Goal: Task Accomplishment & Management: Manage account settings

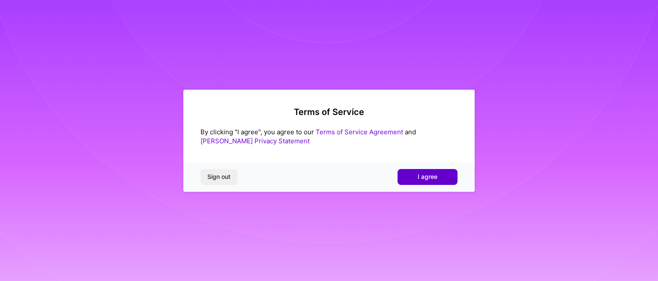
click at [423, 178] on span "I agree" at bounding box center [428, 176] width 20 height 9
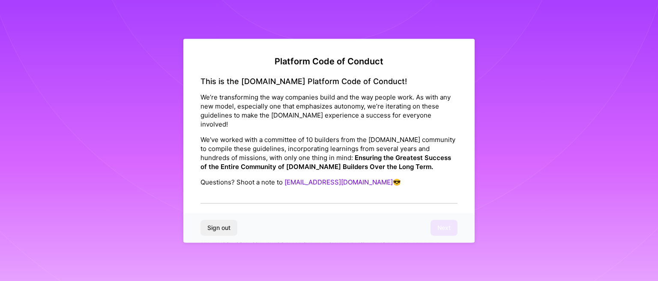
click at [349, 187] on div "This is the [DOMAIN_NAME] Platform Code of Conduct! We’re transforming the way …" at bounding box center [329, 139] width 257 height 127
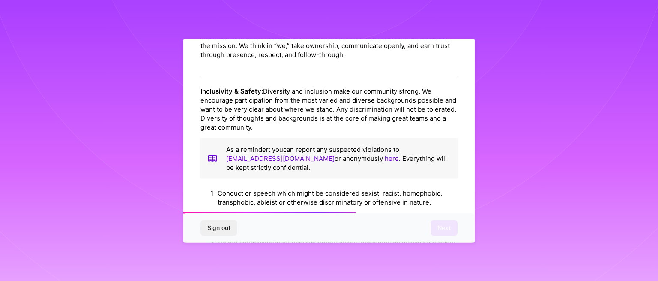
scroll to position [599, 0]
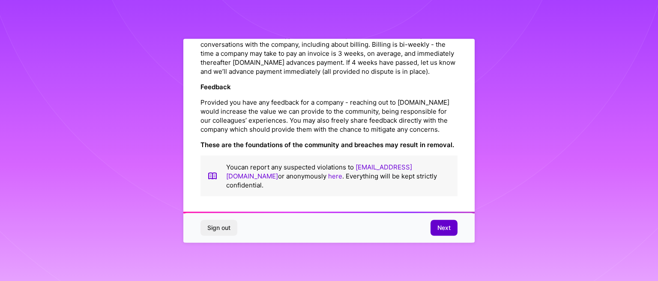
click at [447, 230] on span "Next" at bounding box center [444, 227] width 13 height 9
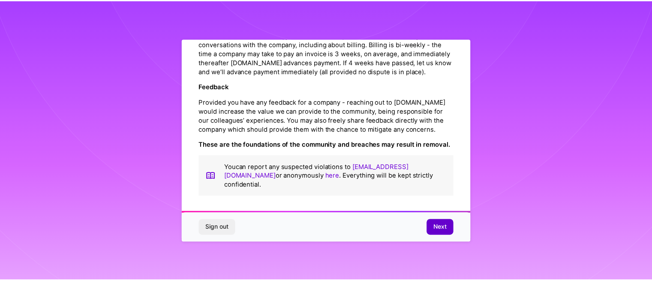
scroll to position [27, 0]
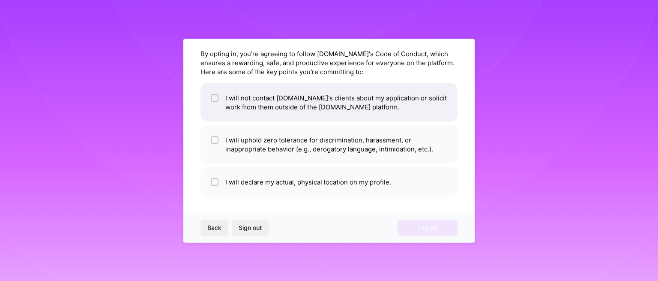
click at [219, 96] on li "I will not contact [DOMAIN_NAME]'s clients about my application or solicit work…" at bounding box center [329, 102] width 257 height 39
checkbox input "true"
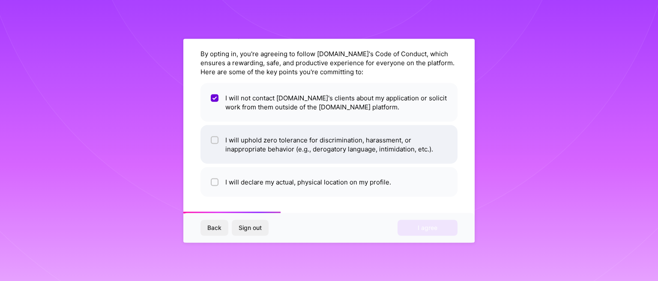
click at [213, 140] on input "checkbox" at bounding box center [216, 140] width 6 height 6
checkbox input "true"
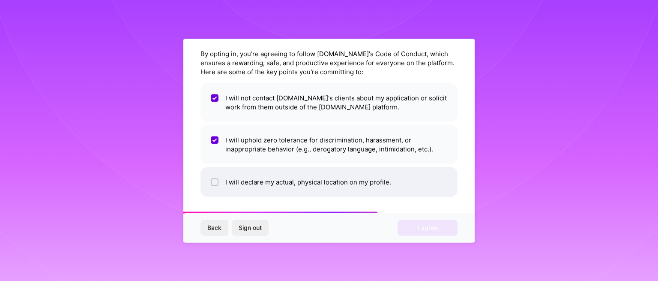
click at [213, 178] on div at bounding box center [215, 182] width 8 height 8
checkbox input "true"
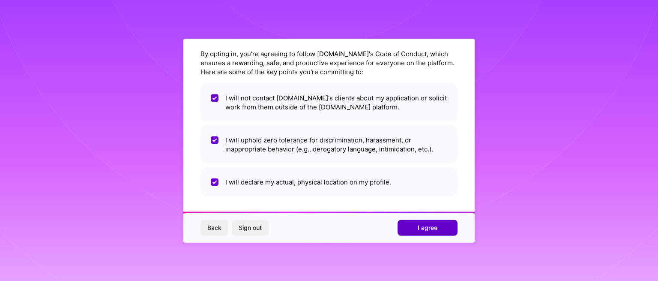
click at [426, 220] on button "I agree" at bounding box center [428, 227] width 60 height 15
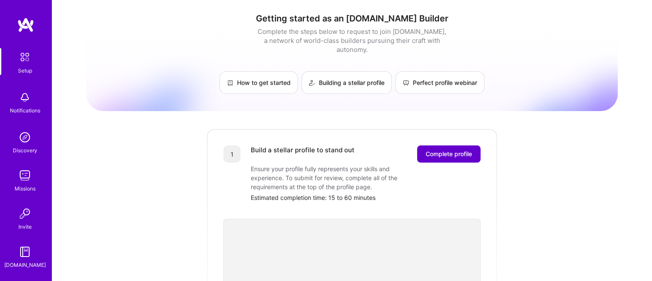
click at [451, 150] on span "Complete profile" at bounding box center [449, 154] width 46 height 9
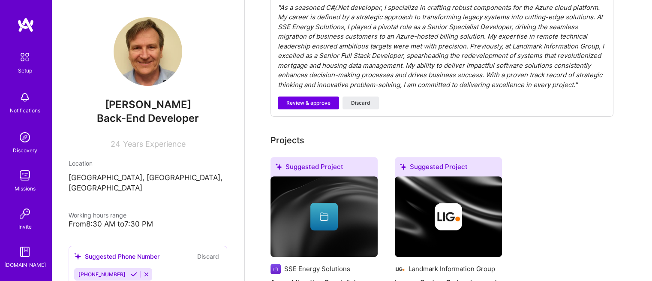
scroll to position [300, 0]
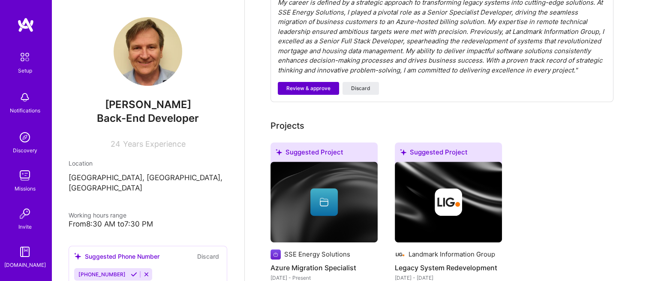
click at [311, 84] on span "Review & approve" at bounding box center [308, 88] width 44 height 8
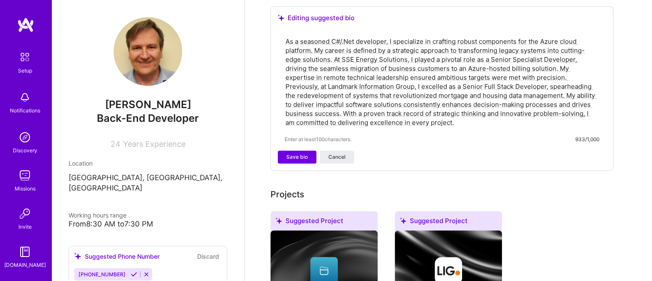
scroll to position [276, 0]
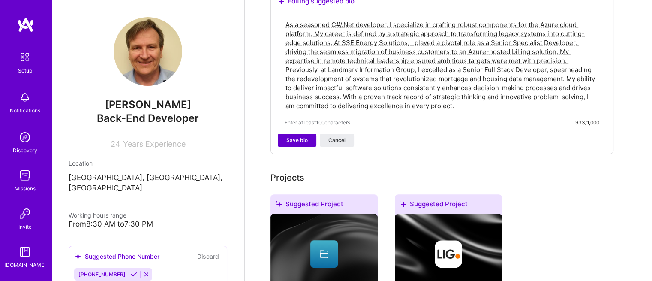
click at [303, 136] on span "Save bio" at bounding box center [296, 140] width 21 height 8
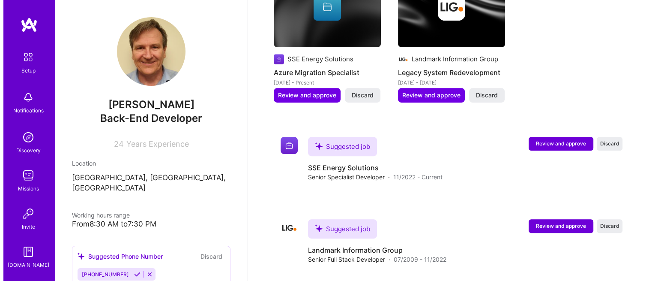
scroll to position [431, 0]
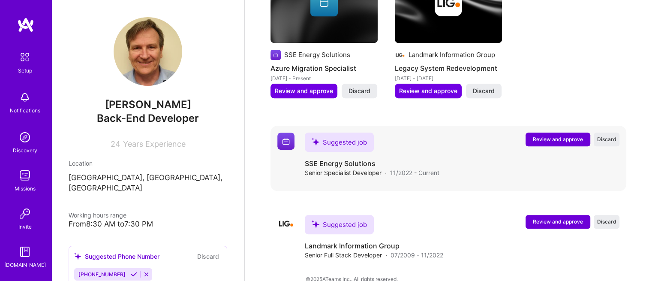
click at [561, 132] on button "Review and approve" at bounding box center [557, 139] width 65 height 14
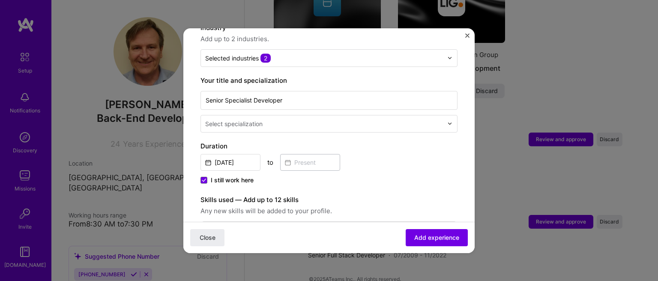
scroll to position [141, 0]
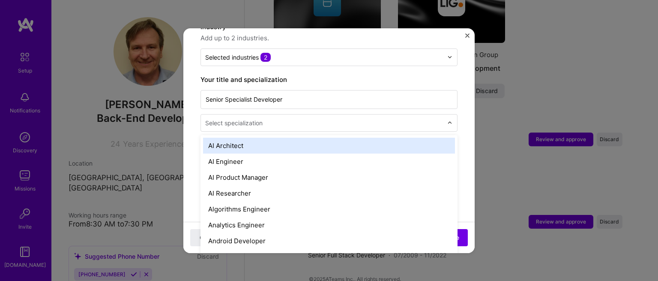
click at [447, 116] on div at bounding box center [452, 122] width 10 height 17
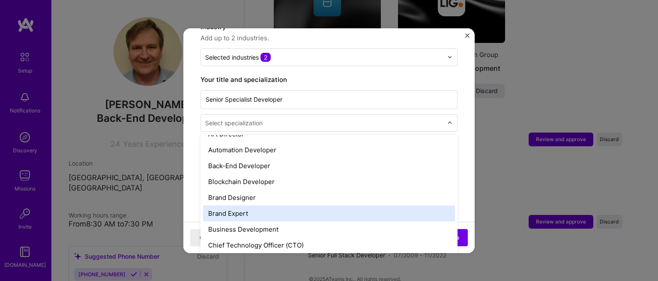
scroll to position [117, 0]
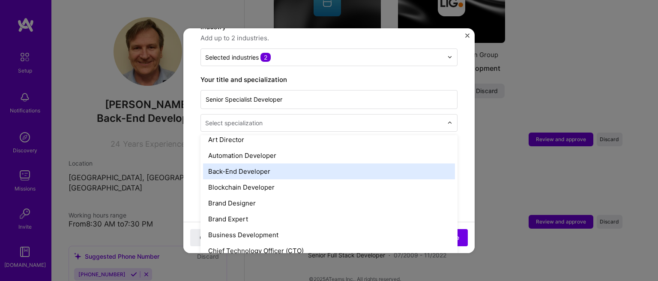
click at [275, 164] on div "Back-End Developer" at bounding box center [329, 171] width 252 height 16
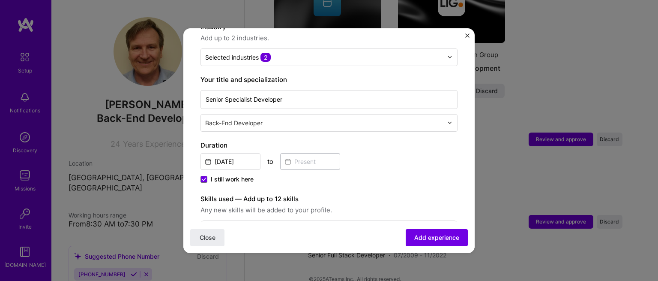
click at [235, 175] on span "I still work here" at bounding box center [232, 179] width 43 height 9
click at [0, 0] on input "I still work here" at bounding box center [0, 0] width 0 height 0
click at [302, 153] on input at bounding box center [310, 161] width 60 height 17
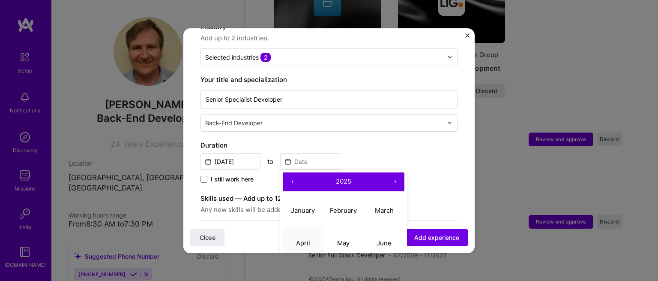
click at [300, 239] on abbr "April" at bounding box center [303, 243] width 14 height 8
type input "[DATE]"
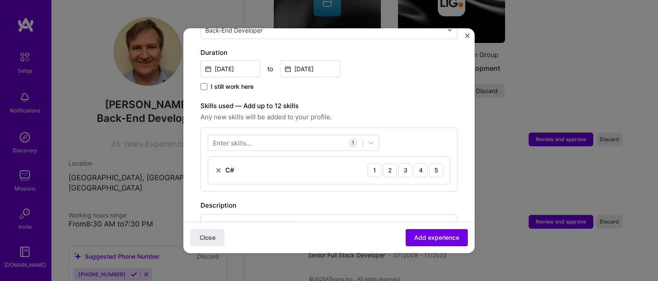
scroll to position [226, 0]
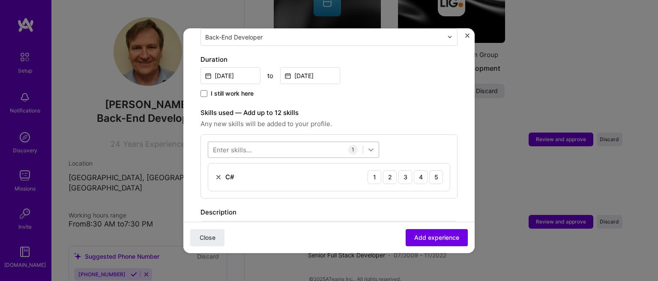
click at [372, 148] on icon at bounding box center [371, 149] width 5 height 3
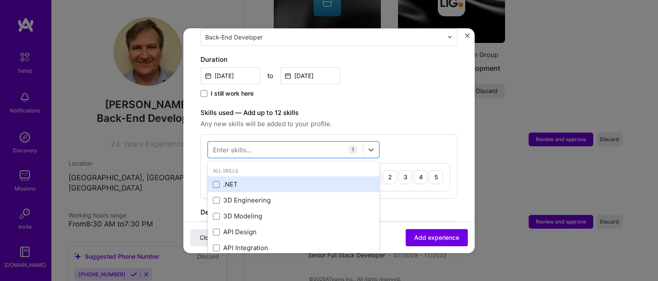
click at [220, 180] on div ".NET" at bounding box center [293, 184] width 161 height 9
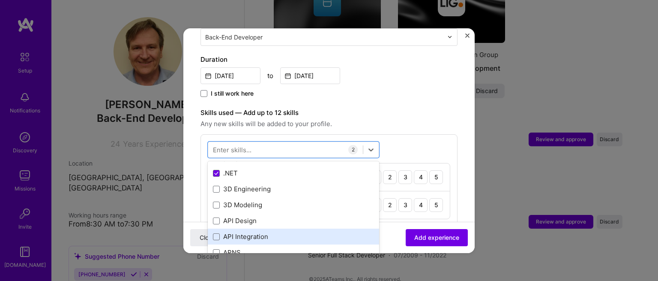
scroll to position [14, 0]
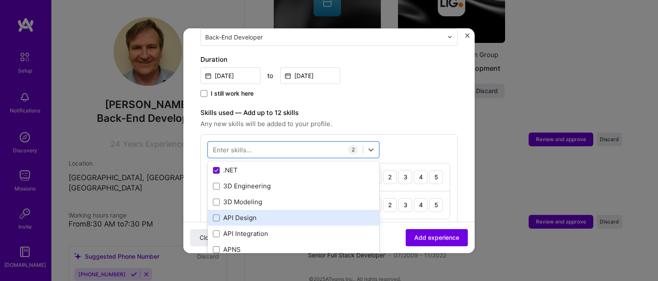
click at [220, 213] on div "API Design" at bounding box center [293, 217] width 161 height 9
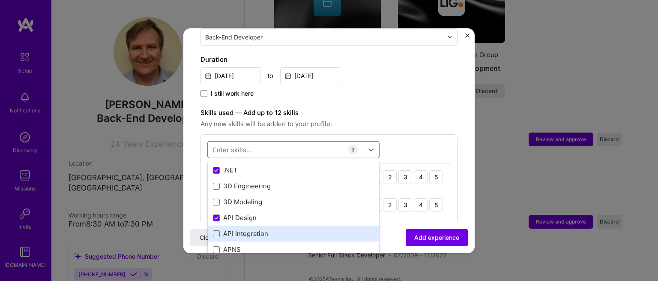
click at [219, 229] on div "API Integration" at bounding box center [293, 233] width 161 height 9
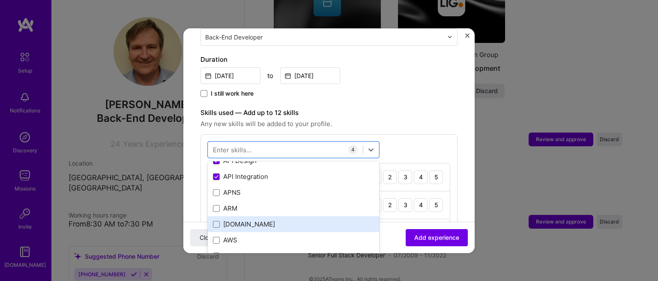
scroll to position [86, 0]
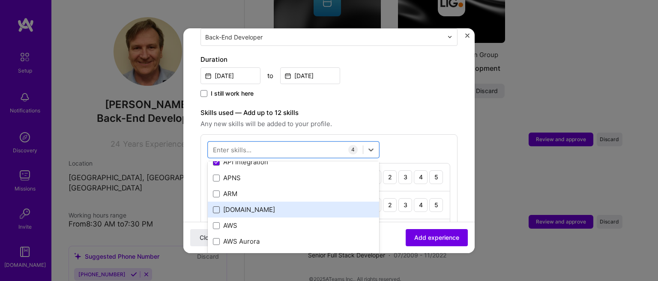
click at [216, 206] on span at bounding box center [216, 209] width 7 height 7
click at [0, 0] on input "checkbox" at bounding box center [0, 0] width 0 height 0
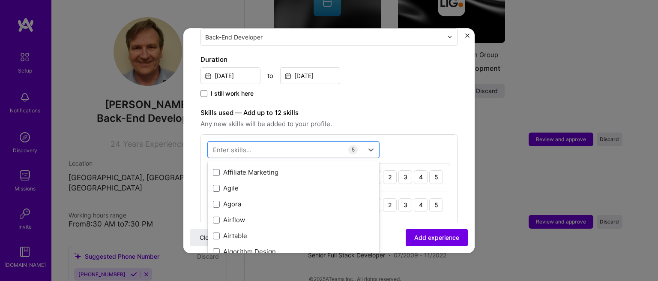
scroll to position [314, 0]
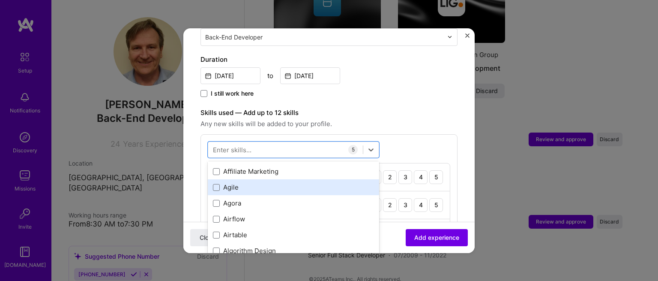
click at [220, 183] on div "Agile" at bounding box center [293, 187] width 161 height 9
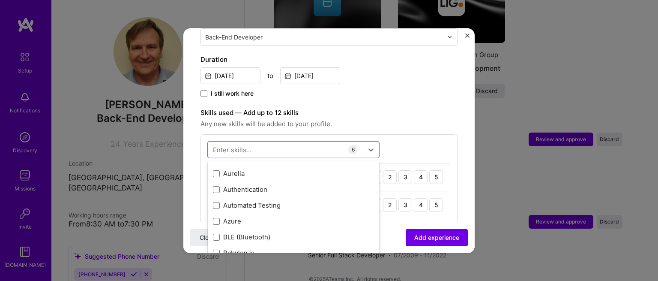
scroll to position [686, 0]
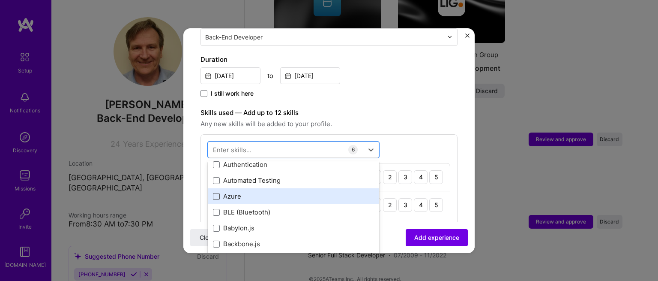
click at [219, 193] on span at bounding box center [216, 196] width 7 height 7
click at [0, 0] on input "checkbox" at bounding box center [0, 0] width 0 height 0
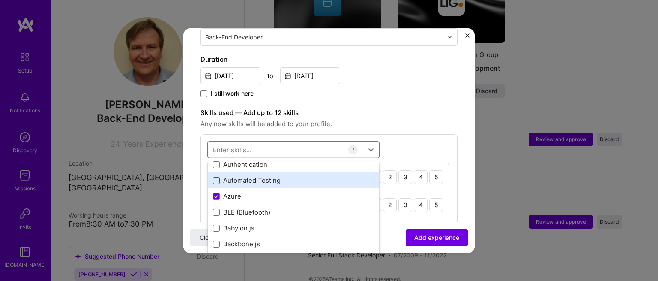
click at [217, 177] on span at bounding box center [216, 180] width 7 height 7
click at [0, 0] on input "checkbox" at bounding box center [0, 0] width 0 height 0
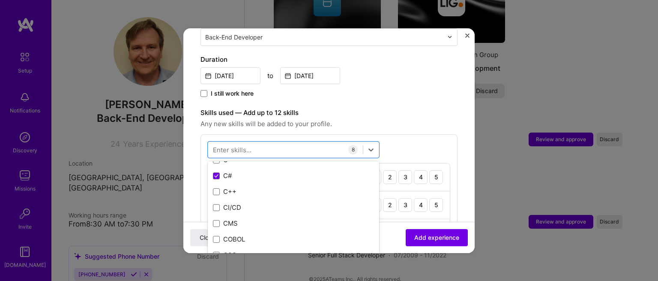
scroll to position [901, 0]
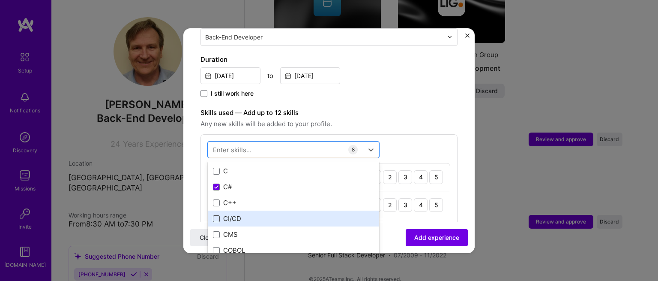
click at [216, 215] on span at bounding box center [216, 218] width 7 height 7
click at [0, 0] on input "checkbox" at bounding box center [0, 0] width 0 height 0
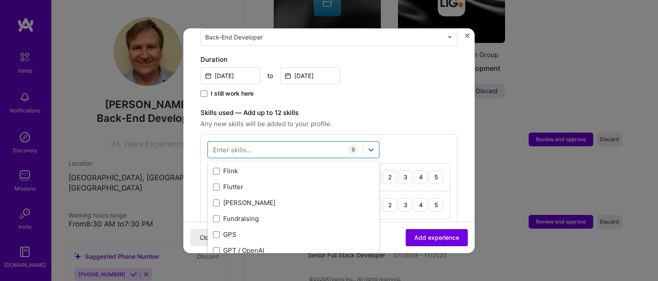
scroll to position [2251, 0]
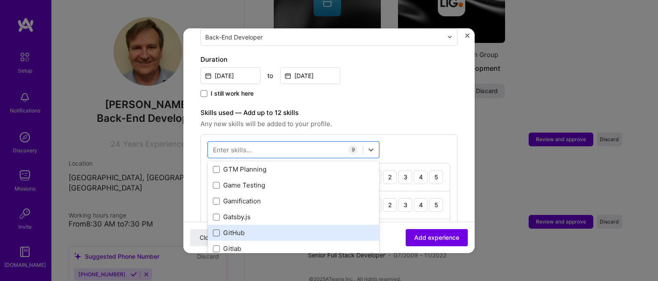
click at [218, 229] on span at bounding box center [216, 232] width 7 height 7
click at [0, 0] on input "checkbox" at bounding box center [0, 0] width 0 height 0
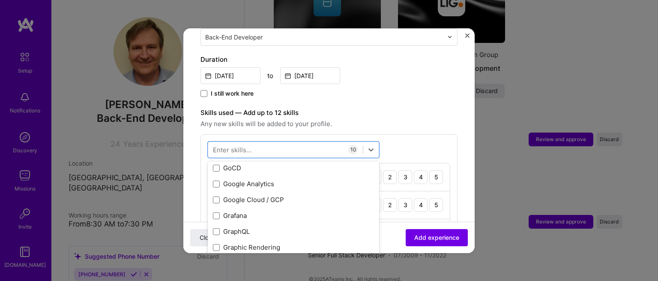
scroll to position [2475, 0]
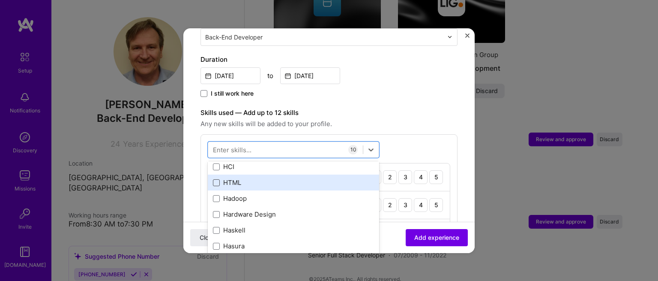
click at [213, 179] on span at bounding box center [216, 182] width 7 height 7
click at [0, 0] on input "checkbox" at bounding box center [0, 0] width 0 height 0
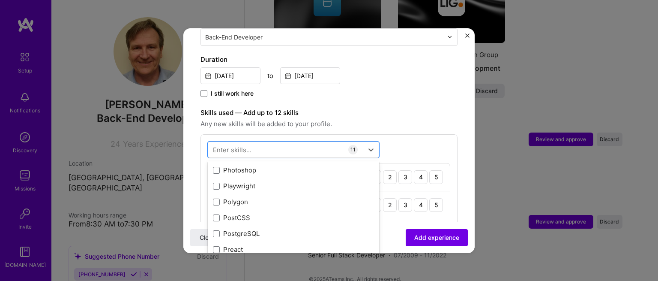
scroll to position [3916, 0]
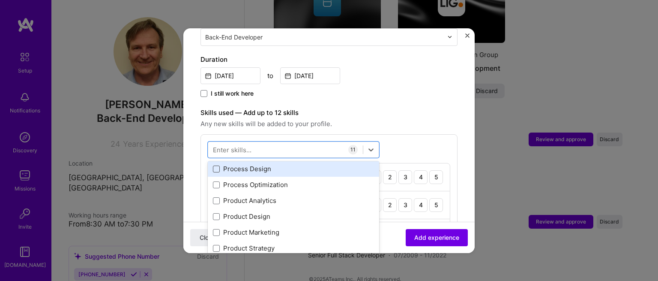
click at [216, 165] on span at bounding box center [216, 168] width 7 height 7
click at [0, 0] on input "checkbox" at bounding box center [0, 0] width 0 height 0
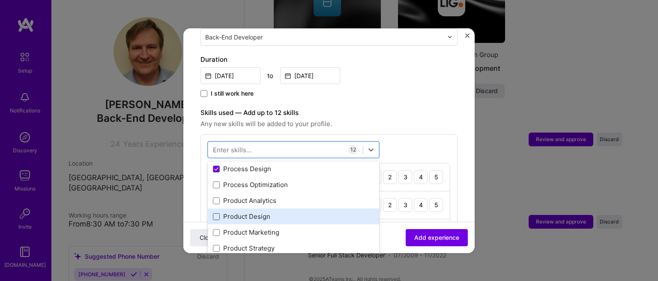
click at [216, 213] on span at bounding box center [216, 216] width 7 height 7
click at [0, 0] on input "checkbox" at bounding box center [0, 0] width 0 height 0
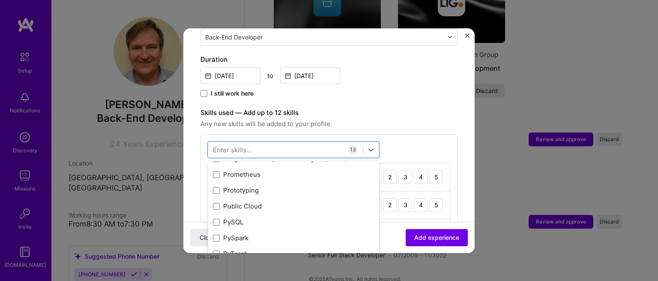
scroll to position [4028, 0]
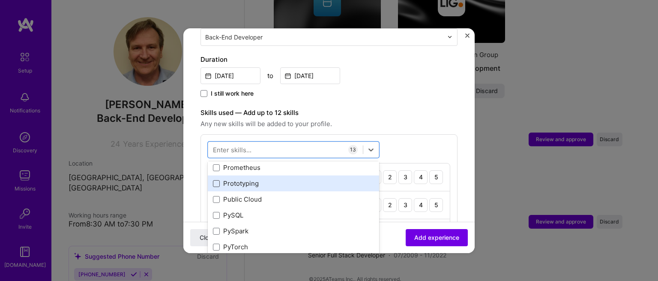
click at [216, 180] on span at bounding box center [216, 183] width 7 height 7
click at [0, 0] on input "checkbox" at bounding box center [0, 0] width 0 height 0
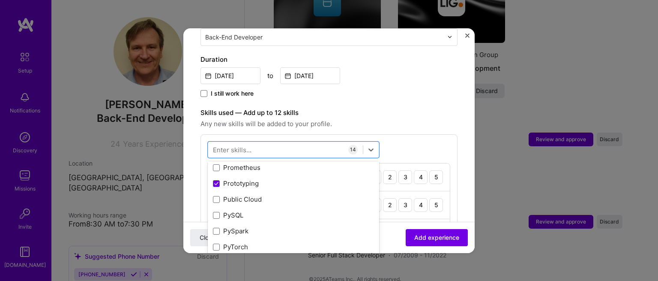
scroll to position [4141, 0]
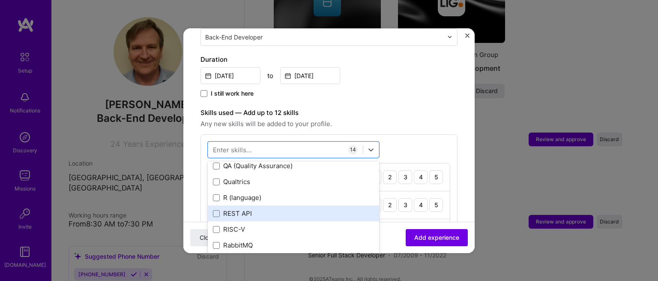
click at [212, 205] on div "REST API" at bounding box center [293, 213] width 171 height 16
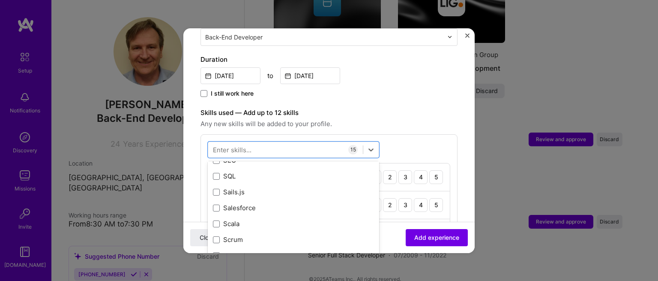
scroll to position [4478, 0]
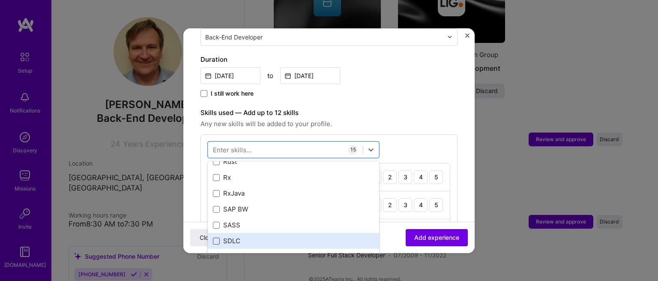
click at [217, 237] on span at bounding box center [216, 240] width 7 height 7
click at [0, 0] on input "checkbox" at bounding box center [0, 0] width 0 height 0
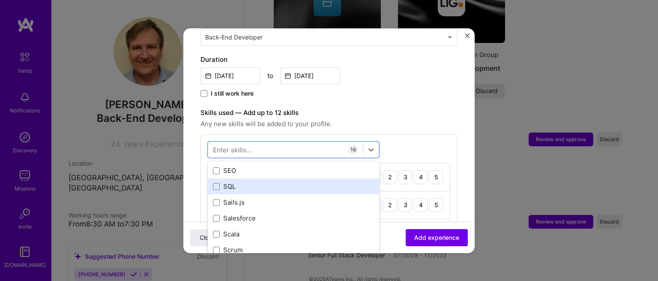
scroll to position [4593, 0]
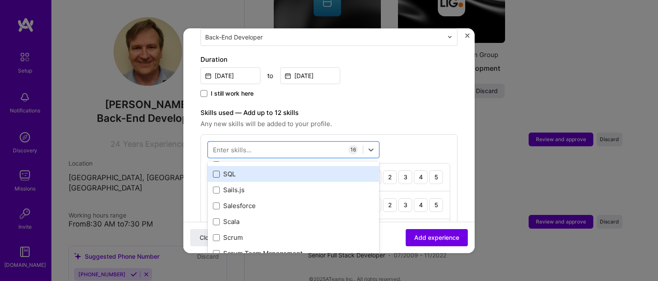
click at [215, 171] on span at bounding box center [216, 174] width 7 height 7
click at [0, 0] on input "checkbox" at bounding box center [0, 0] width 0 height 0
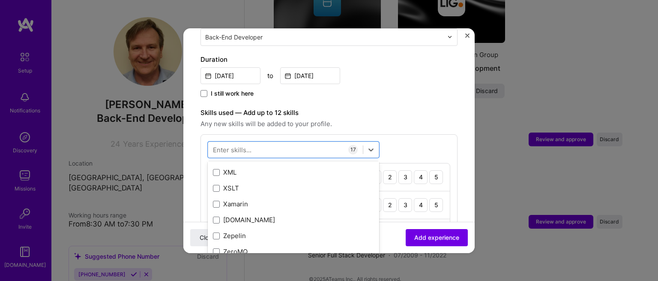
scroll to position [5822, 0]
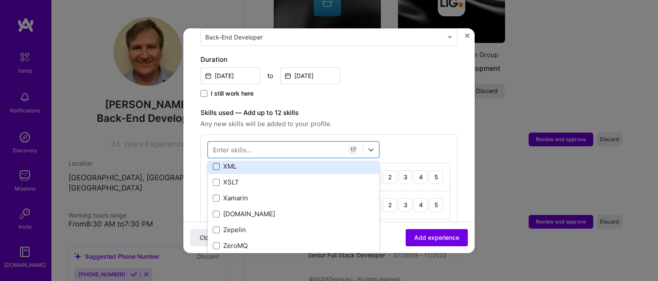
click at [218, 163] on span at bounding box center [216, 166] width 7 height 7
click at [0, 0] on input "checkbox" at bounding box center [0, 0] width 0 height 0
click at [218, 165] on icon at bounding box center [216, 166] width 3 height 3
click at [0, 0] on input "checkbox" at bounding box center [0, 0] width 0 height 0
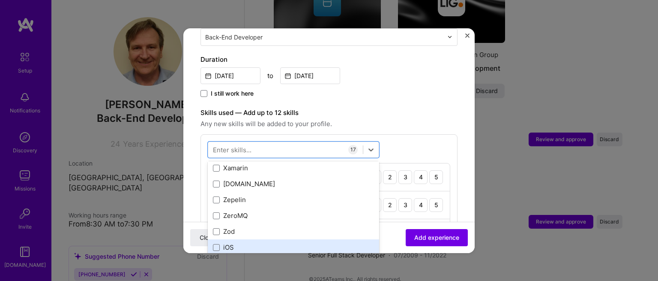
scroll to position [5885, 0]
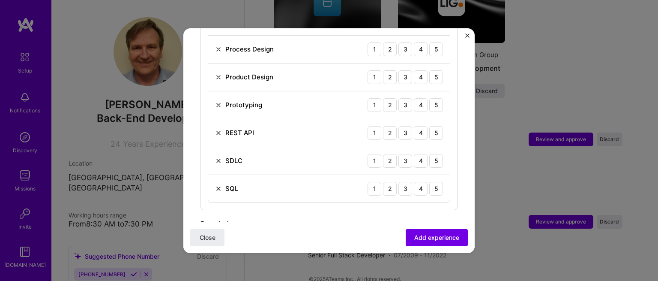
scroll to position [658, 0]
click at [429, 184] on div "5" at bounding box center [436, 191] width 14 height 14
click at [430, 156] on div "5" at bounding box center [436, 163] width 14 height 14
click at [430, 128] on div "5" at bounding box center [436, 135] width 14 height 14
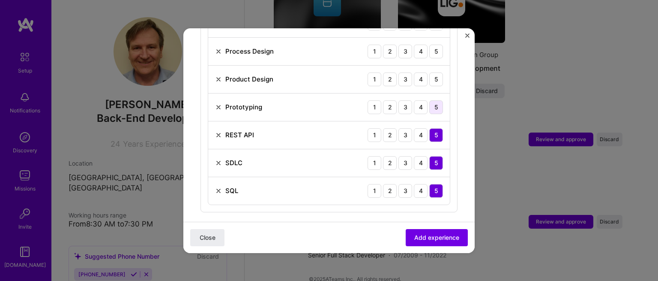
click at [429, 100] on div "5" at bounding box center [436, 107] width 14 height 14
click at [429, 72] on div "5" at bounding box center [436, 79] width 14 height 14
click at [430, 45] on div "5" at bounding box center [436, 52] width 14 height 14
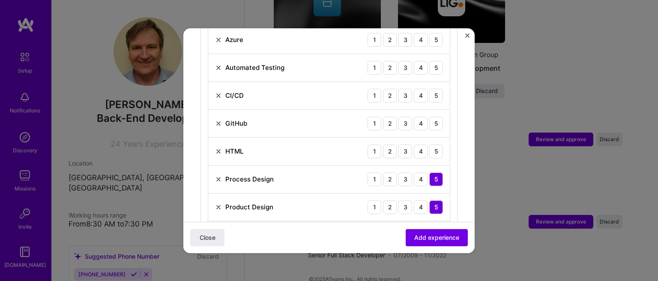
scroll to position [516, 0]
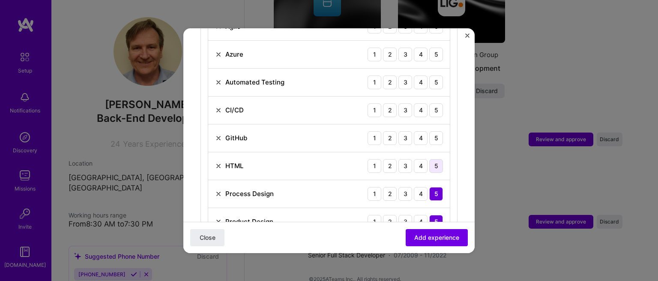
click at [429, 159] on div "5" at bounding box center [436, 166] width 14 height 14
click at [431, 131] on div "5" at bounding box center [436, 138] width 14 height 14
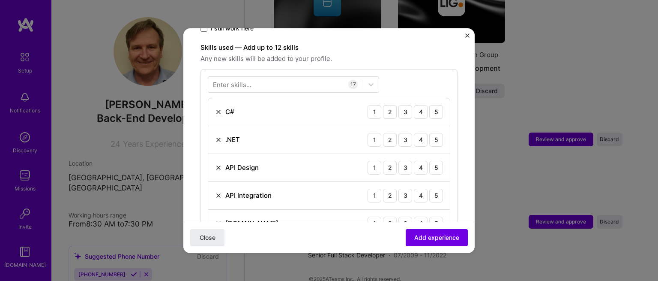
scroll to position [304, 0]
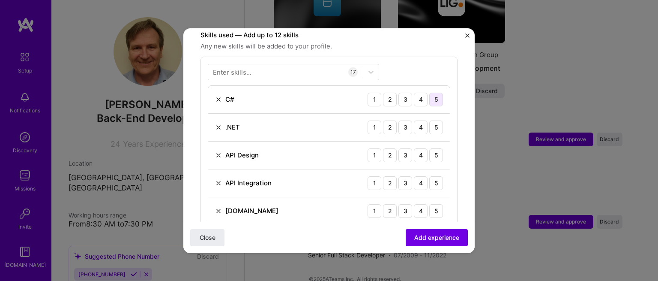
click at [432, 93] on div "5" at bounding box center [436, 100] width 14 height 14
click at [429, 120] on div "5" at bounding box center [436, 127] width 14 height 14
click at [429, 148] on div "5" at bounding box center [436, 155] width 14 height 14
click at [429, 176] on div "5" at bounding box center [436, 183] width 14 height 14
click at [429, 204] on div "5" at bounding box center [436, 211] width 14 height 14
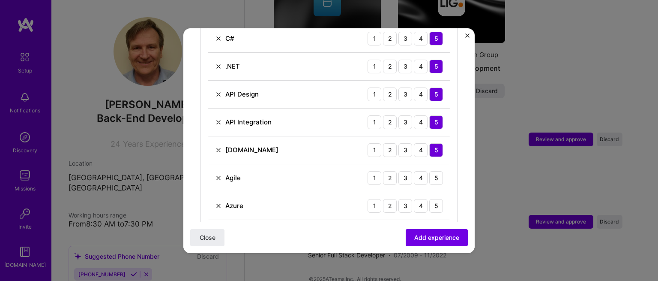
scroll to position [375, 0]
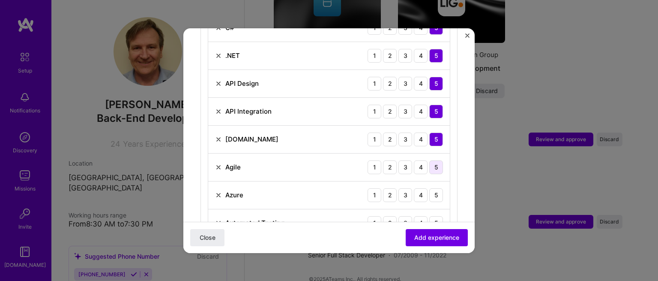
click at [430, 160] on div "5" at bounding box center [436, 167] width 14 height 14
click at [430, 188] on div "5" at bounding box center [436, 195] width 14 height 14
click at [429, 216] on div "5" at bounding box center [436, 223] width 14 height 14
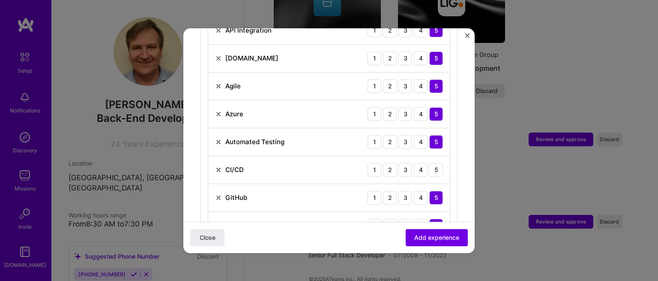
scroll to position [461, 0]
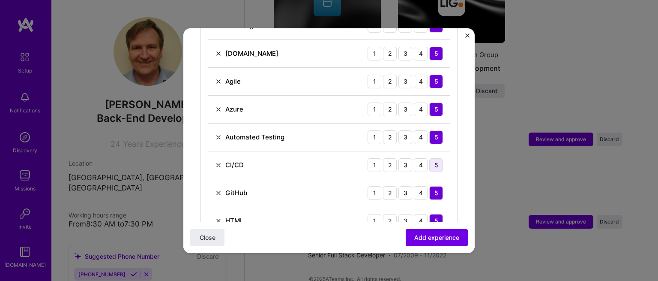
click at [432, 158] on div "5" at bounding box center [436, 165] width 14 height 14
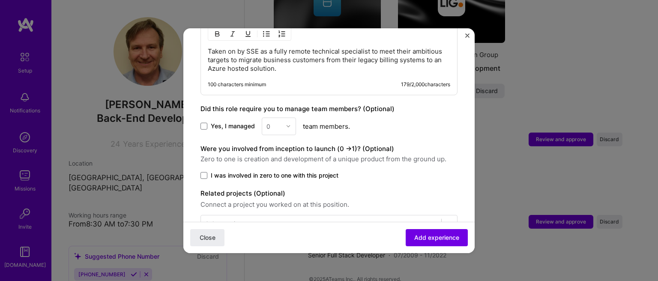
scroll to position [889, 0]
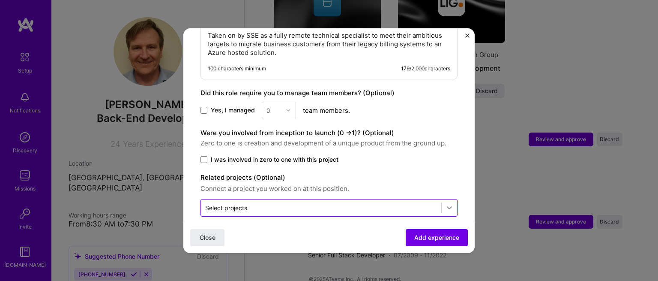
click at [445, 203] on icon at bounding box center [449, 207] width 9 height 9
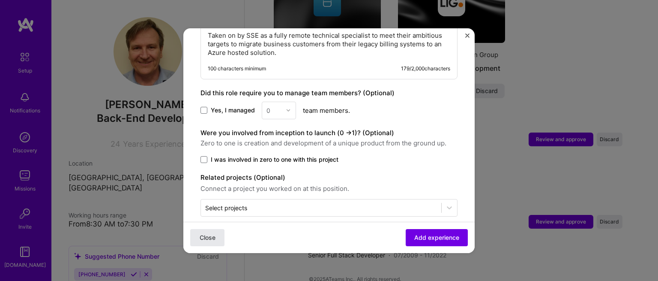
click at [205, 231] on button "Close" at bounding box center [207, 236] width 34 height 17
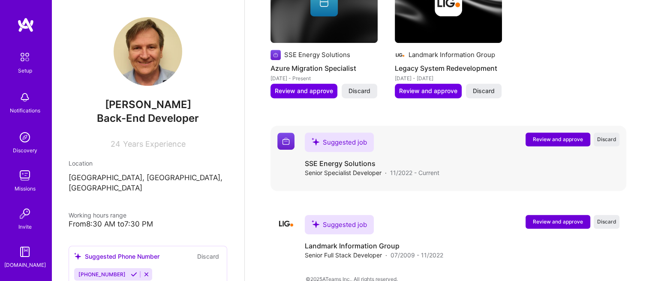
click at [546, 135] on span "Review and approve" at bounding box center [558, 138] width 50 height 7
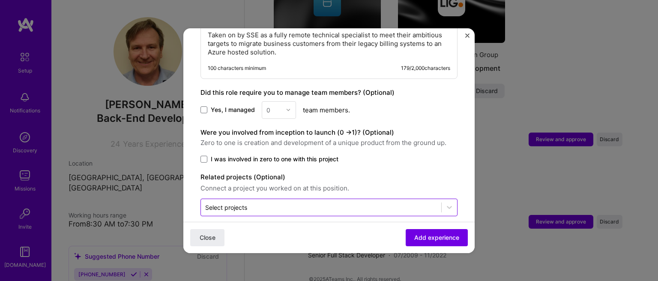
scroll to position [444, 0]
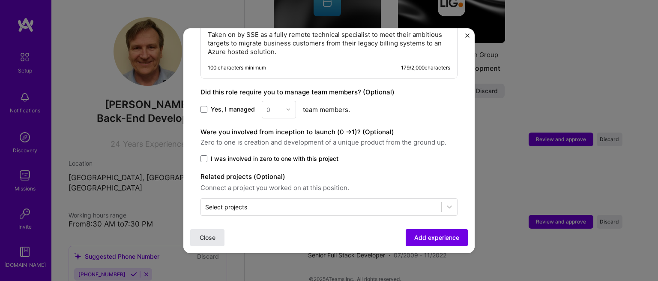
click at [205, 233] on span "Close" at bounding box center [208, 237] width 16 height 9
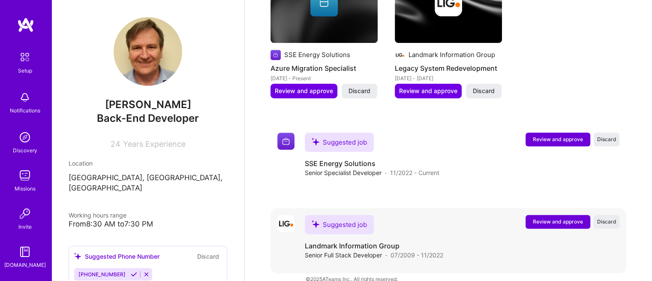
click at [552, 218] on span "Review and approve" at bounding box center [558, 221] width 50 height 7
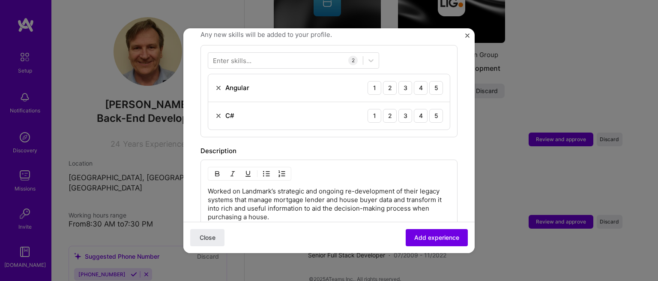
scroll to position [317, 0]
drag, startPoint x: 427, startPoint y: 106, endPoint x: 426, endPoint y: 99, distance: 7.5
click at [429, 108] on div "5" at bounding box center [436, 115] width 14 height 14
click at [431, 80] on div "5" at bounding box center [436, 87] width 14 height 14
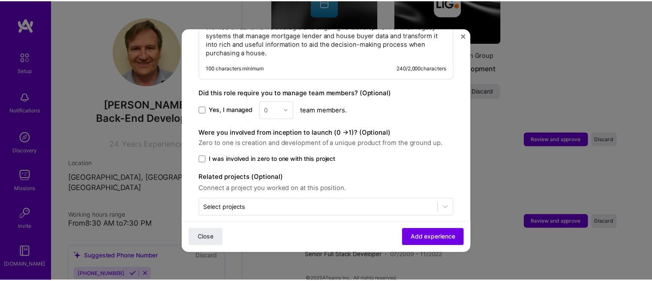
scroll to position [481, 0]
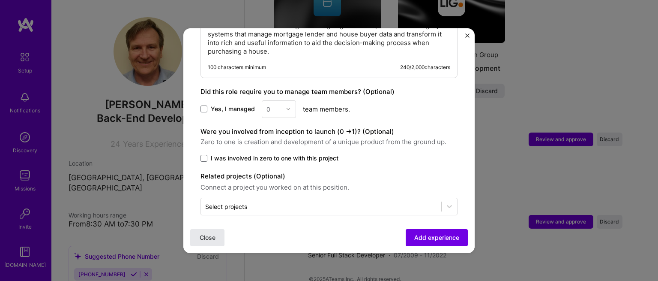
click at [206, 234] on span "Close" at bounding box center [208, 237] width 16 height 9
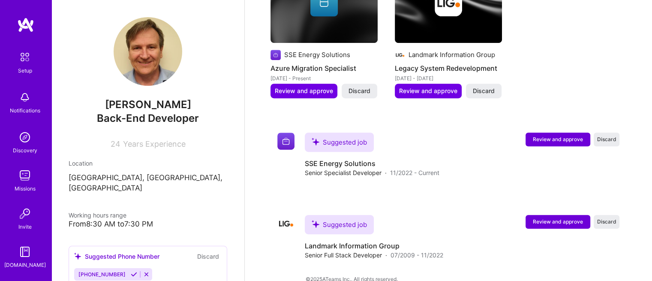
click at [144, 219] on div "From 8:30 AM to 7:30 PM" at bounding box center [148, 223] width 159 height 9
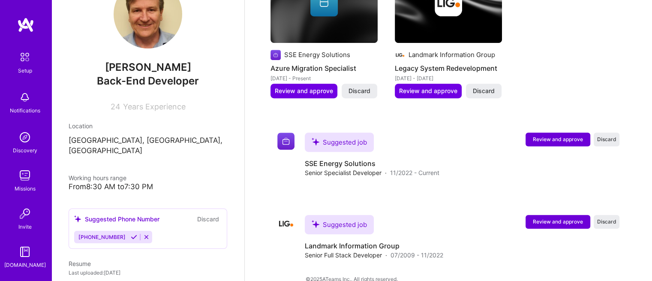
scroll to position [57, 0]
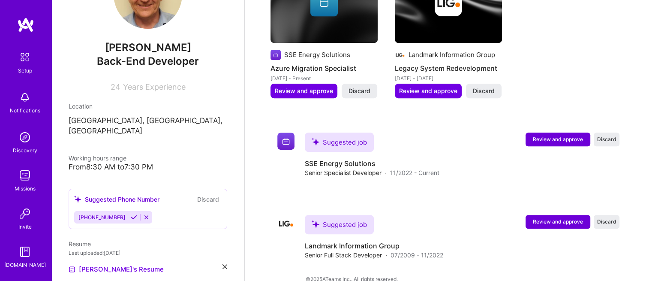
click at [129, 92] on div "[PERSON_NAME] Back-End Developer 24 Years Experience Location [GEOGRAPHIC_DATA]…" at bounding box center [147, 140] width 193 height 281
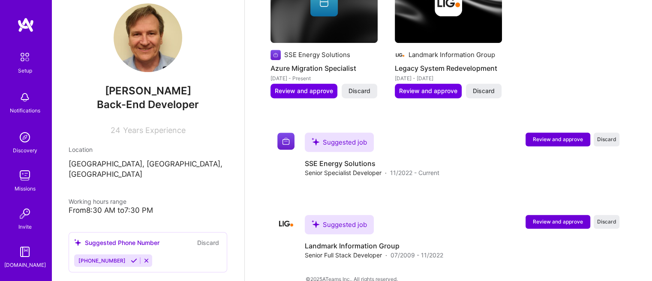
scroll to position [0, 0]
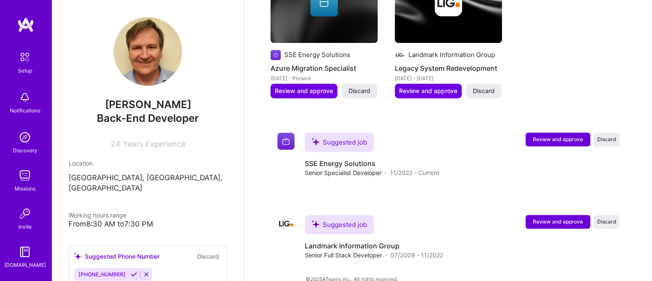
click at [22, 58] on img at bounding box center [25, 57] width 18 height 18
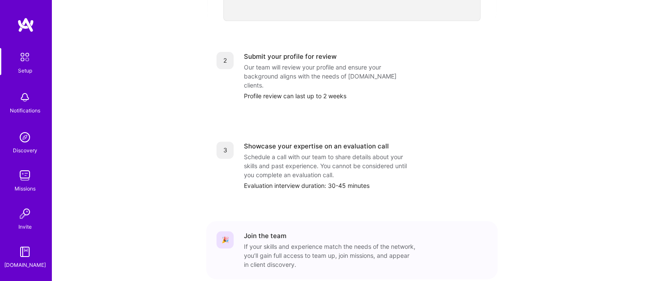
scroll to position [370, 0]
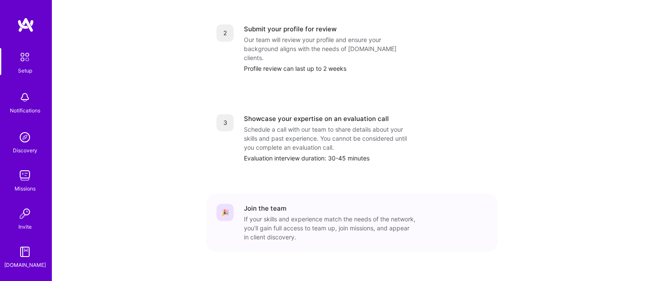
click at [21, 107] on div "Notifications" at bounding box center [25, 110] width 30 height 9
click at [23, 63] on img at bounding box center [25, 57] width 18 height 18
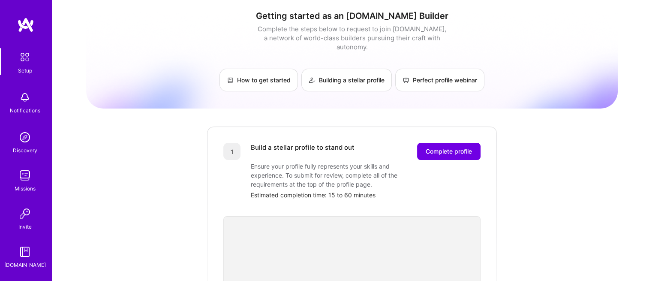
scroll to position [0, 0]
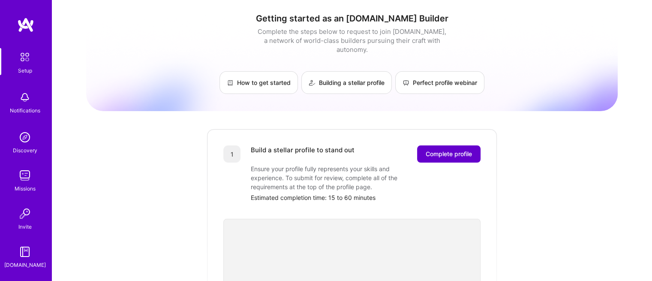
click at [453, 150] on span "Complete profile" at bounding box center [449, 154] width 46 height 9
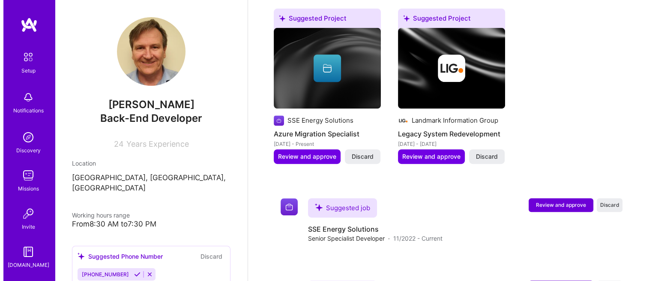
scroll to position [374, 0]
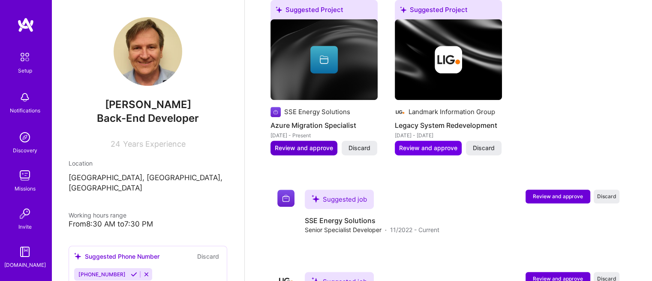
click at [287, 144] on span "Review and approve" at bounding box center [304, 148] width 58 height 9
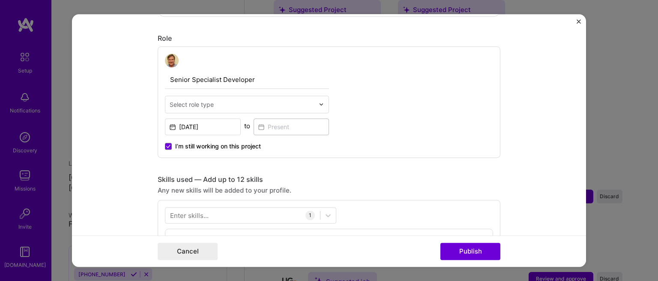
scroll to position [271, 0]
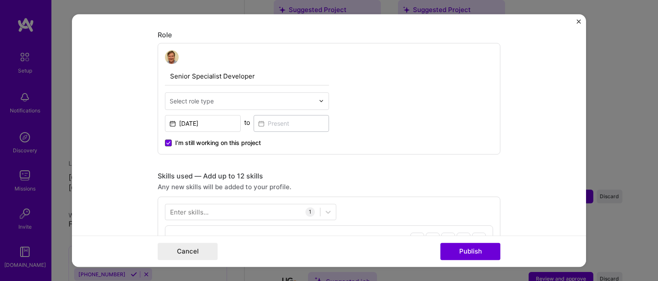
click at [167, 142] on icon at bounding box center [168, 142] width 3 height 3
click at [0, 0] on input "I’m still working on this project" at bounding box center [0, 0] width 0 height 0
click at [277, 117] on input at bounding box center [292, 123] width 76 height 17
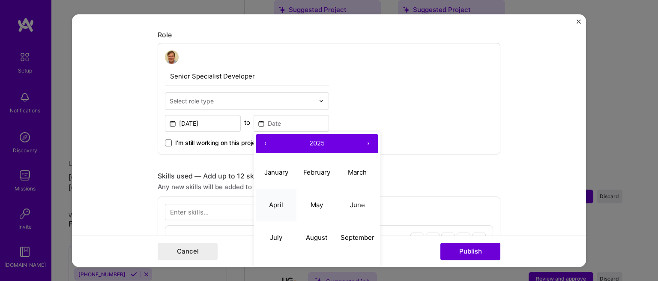
click at [278, 202] on abbr "April" at bounding box center [276, 205] width 14 height 8
type input "[DATE]"
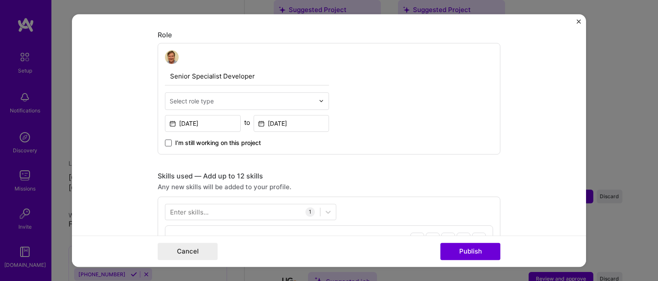
click at [315, 101] on div "Select role type" at bounding box center [247, 101] width 164 height 18
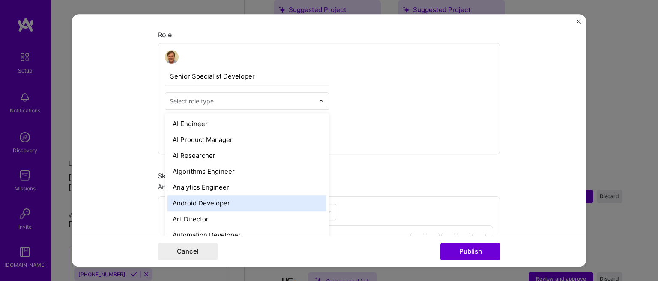
scroll to position [71, 0]
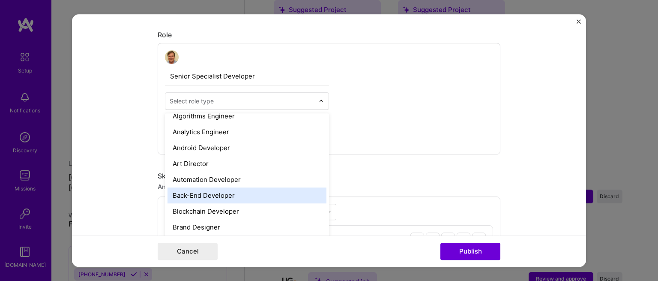
click at [254, 196] on div "Back-End Developer" at bounding box center [247, 195] width 159 height 16
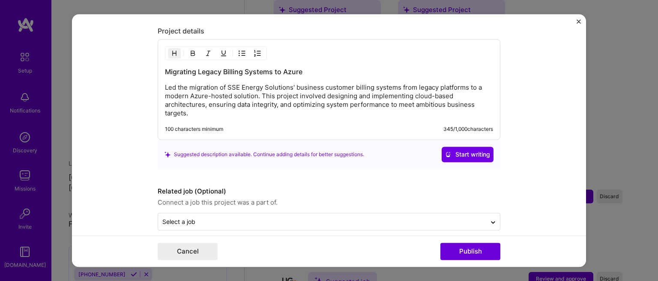
scroll to position [749, 0]
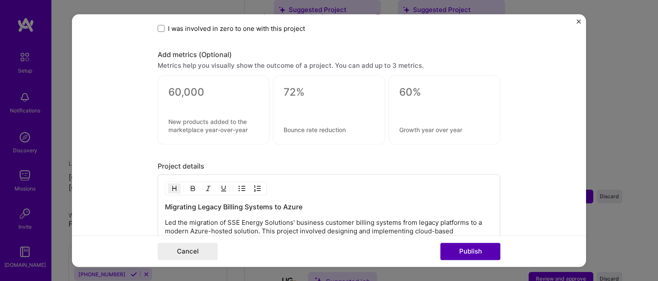
click at [453, 253] on button "Publish" at bounding box center [471, 251] width 60 height 17
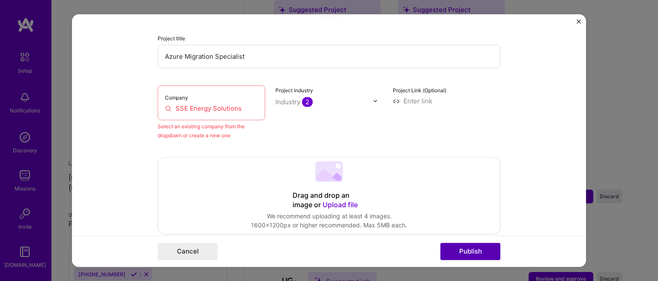
scroll to position [56, 0]
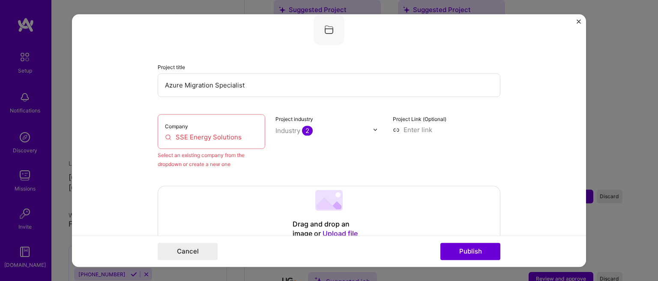
click at [206, 132] on input "SSE Energy Solutions" at bounding box center [211, 136] width 93 height 9
click at [244, 126] on div "Company SSE Energy Solutions" at bounding box center [212, 131] width 108 height 35
click at [258, 137] on div "Company SSE Energy Solutions" at bounding box center [212, 131] width 108 height 35
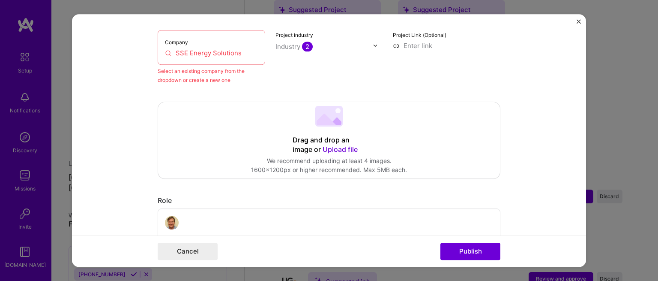
scroll to position [142, 0]
click at [373, 42] on img at bounding box center [375, 43] width 5 height 5
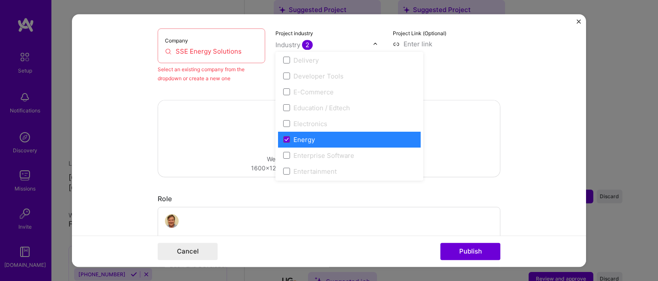
scroll to position [755, 0]
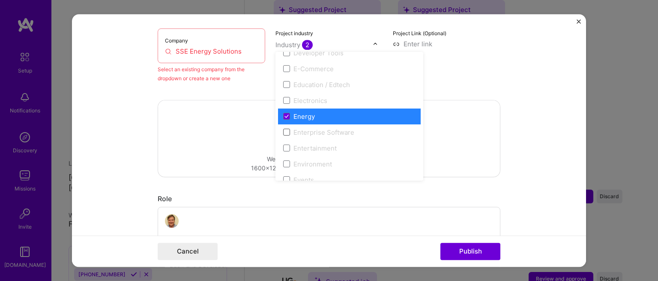
click at [283, 133] on span at bounding box center [286, 132] width 7 height 7
click at [283, 132] on span at bounding box center [286, 132] width 7 height 7
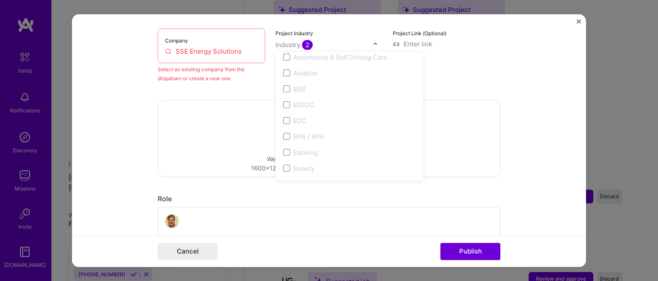
scroll to position [0, 0]
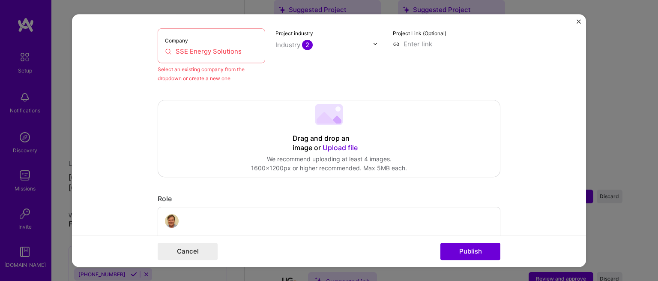
click at [460, 56] on div "Project Link (Optional)" at bounding box center [447, 55] width 108 height 54
click at [402, 46] on input at bounding box center [447, 43] width 108 height 9
click at [165, 51] on input "SSE Energy Solutions" at bounding box center [211, 51] width 93 height 9
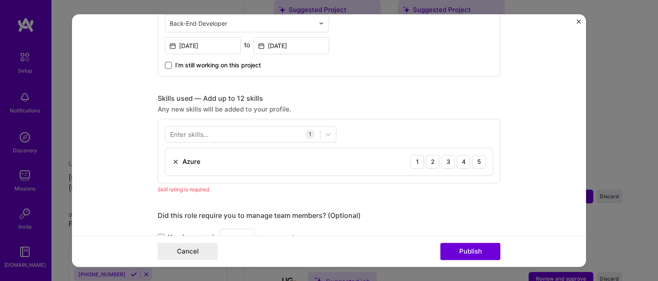
scroll to position [414, 0]
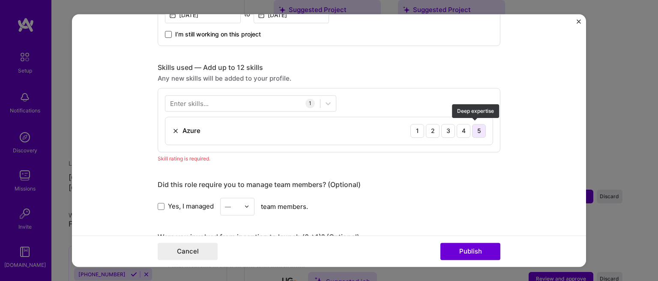
click at [478, 127] on div "5" at bounding box center [479, 131] width 14 height 14
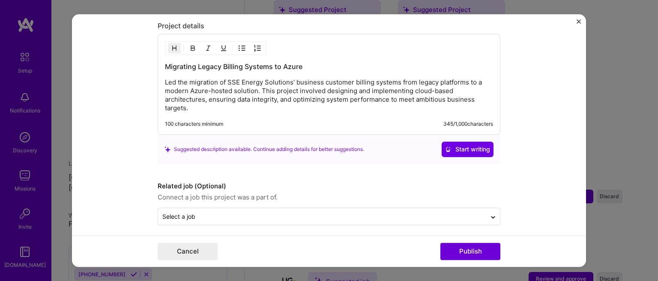
scroll to position [783, 0]
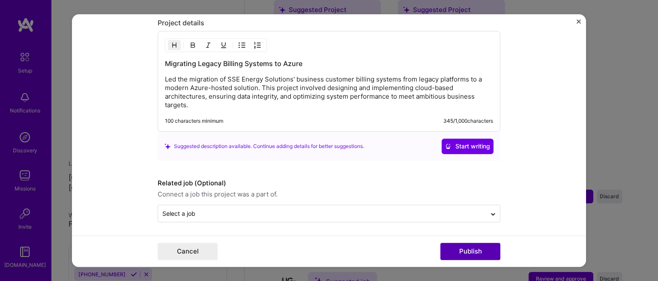
click at [470, 257] on button "Publish" at bounding box center [471, 251] width 60 height 17
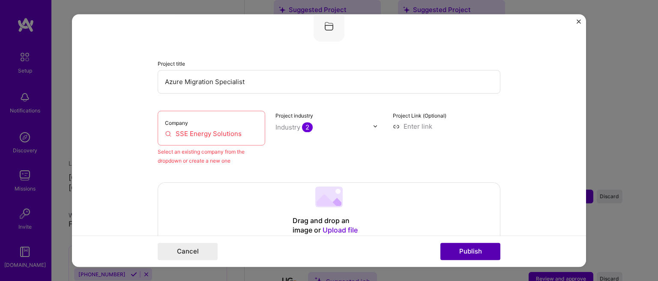
scroll to position [56, 0]
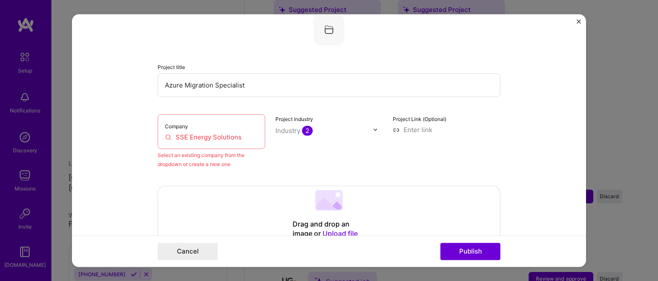
click at [182, 135] on input "SSE Energy Solutions" at bounding box center [211, 136] width 93 height 9
click at [166, 136] on input "SSE Energy Solutions" at bounding box center [211, 136] width 93 height 9
click at [165, 137] on input "SSE Energy Solutions" at bounding box center [211, 136] width 93 height 9
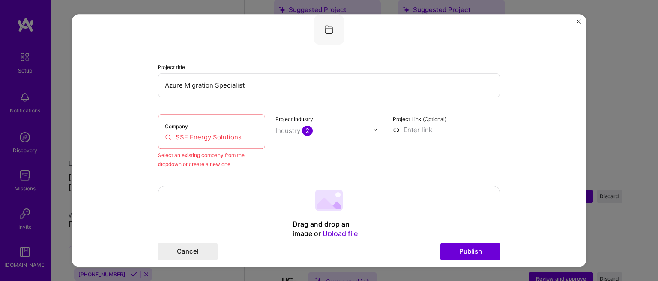
click at [165, 137] on input "SSE Energy Solutions" at bounding box center [211, 136] width 93 height 9
click at [242, 135] on input "SSE Energy Solutions" at bounding box center [211, 136] width 93 height 9
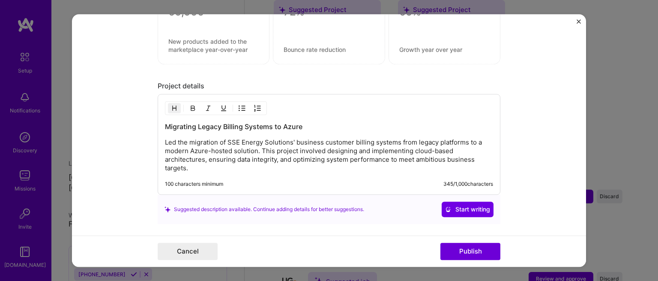
scroll to position [783, 0]
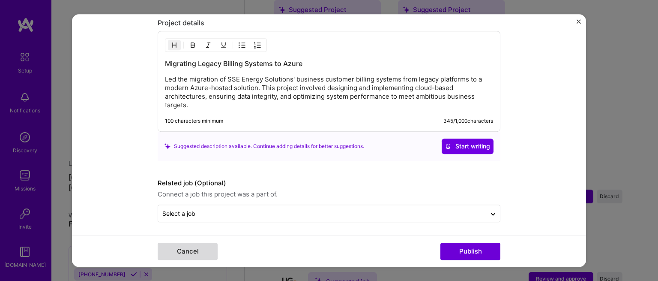
click at [192, 253] on button "Cancel" at bounding box center [188, 251] width 60 height 17
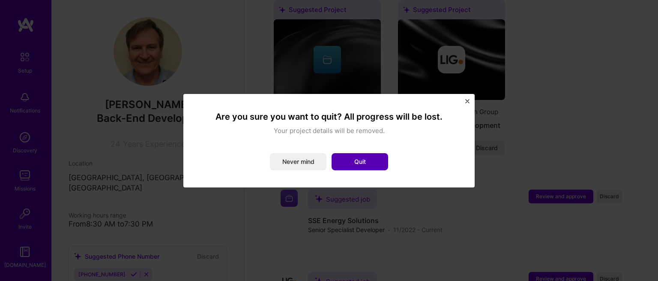
click at [355, 161] on button "Quit" at bounding box center [360, 161] width 57 height 17
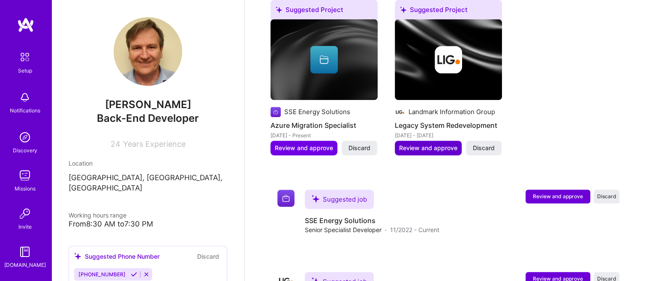
click at [426, 144] on span "Review and approve" at bounding box center [428, 148] width 58 height 9
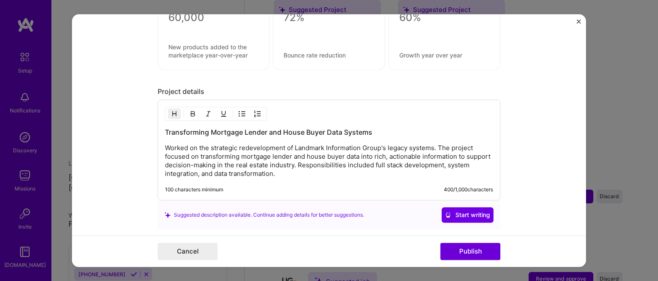
scroll to position [715, 0]
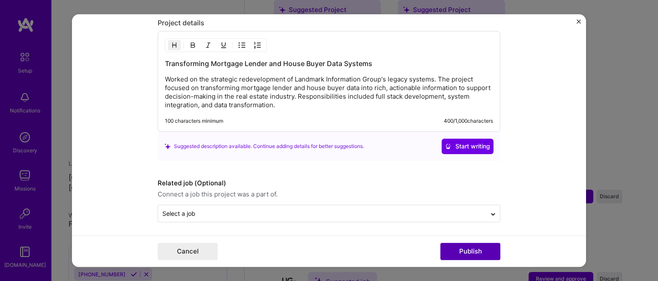
click at [475, 255] on button "Publish" at bounding box center [471, 251] width 60 height 17
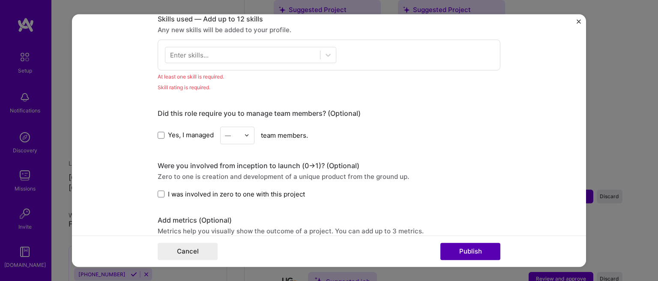
scroll to position [427, 0]
click at [325, 53] on icon at bounding box center [328, 55] width 9 height 9
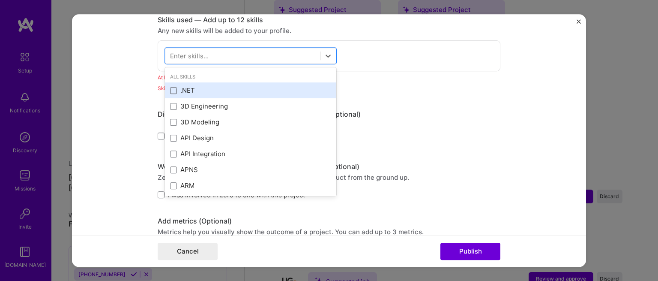
click at [170, 88] on span at bounding box center [173, 90] width 7 height 7
click at [0, 0] on input "checkbox" at bounding box center [0, 0] width 0 height 0
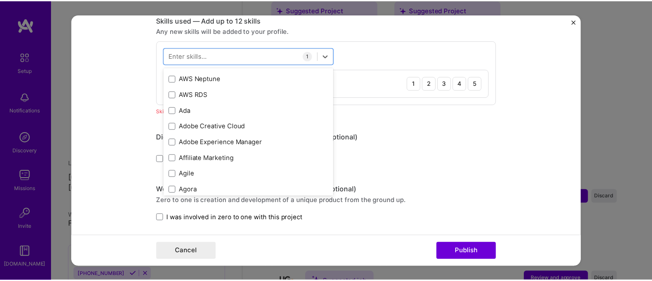
scroll to position [826, 0]
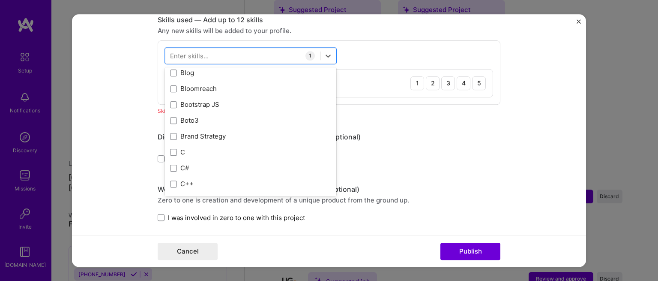
click at [370, 98] on div "option .NET, selected. option .NET selected, 0 of 2. 378 results available. Use…" at bounding box center [329, 72] width 343 height 64
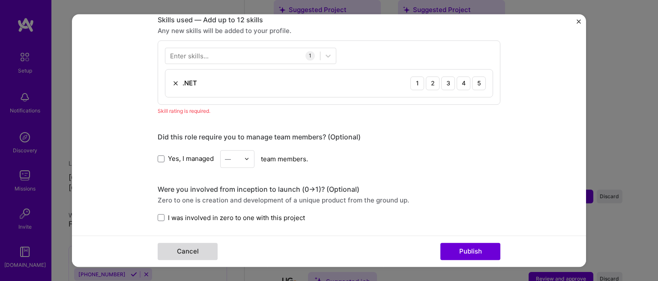
click at [197, 246] on button "Cancel" at bounding box center [188, 251] width 60 height 17
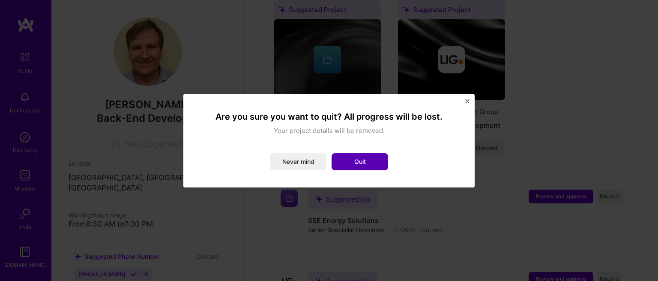
click at [343, 162] on button "Quit" at bounding box center [360, 161] width 57 height 17
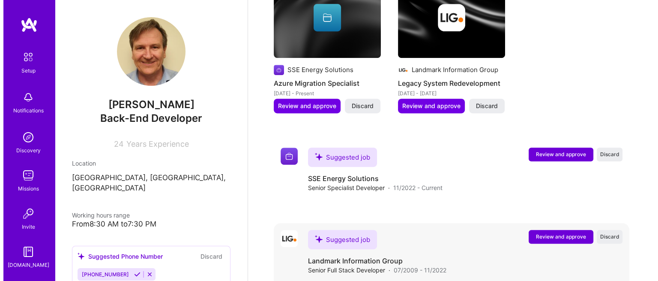
scroll to position [431, 0]
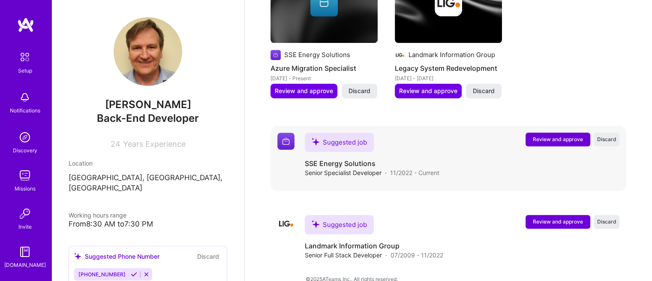
click at [555, 135] on span "Review and approve" at bounding box center [558, 138] width 50 height 7
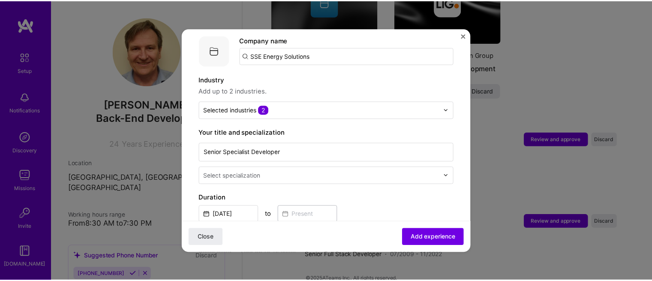
scroll to position [0, 0]
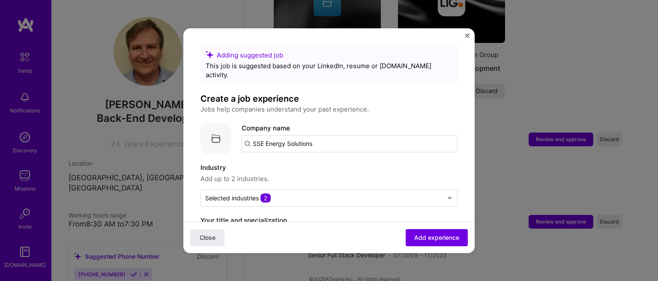
click at [466, 34] on img "Close" at bounding box center [467, 35] width 4 height 4
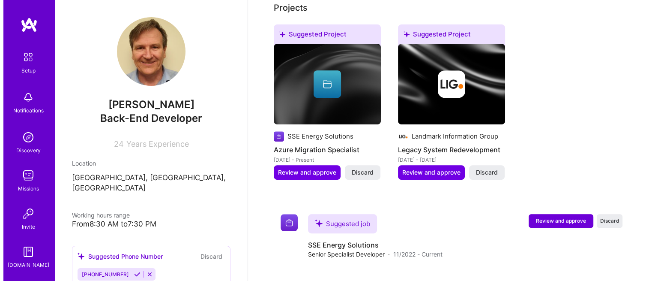
scroll to position [402, 0]
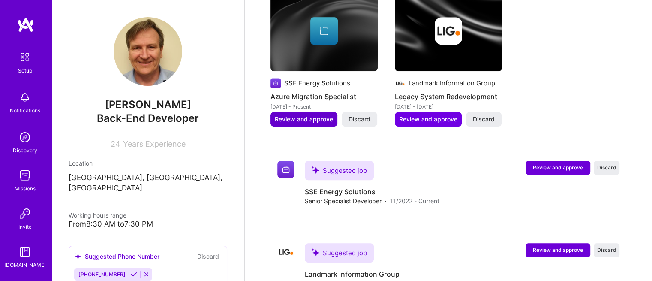
click at [292, 115] on span "Review and approve" at bounding box center [304, 119] width 58 height 9
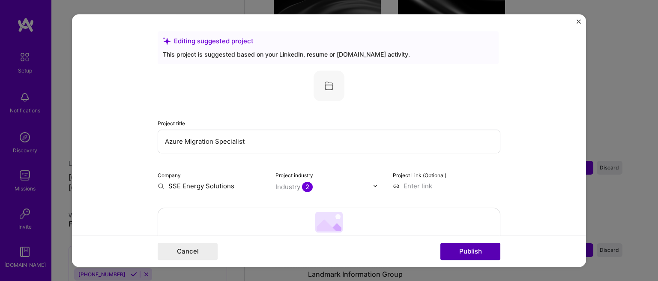
click at [463, 251] on button "Publish" at bounding box center [471, 251] width 60 height 17
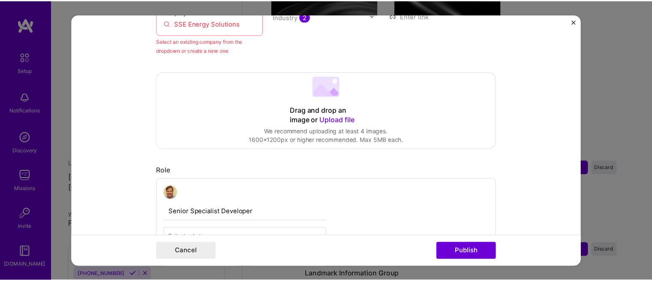
scroll to position [285, 0]
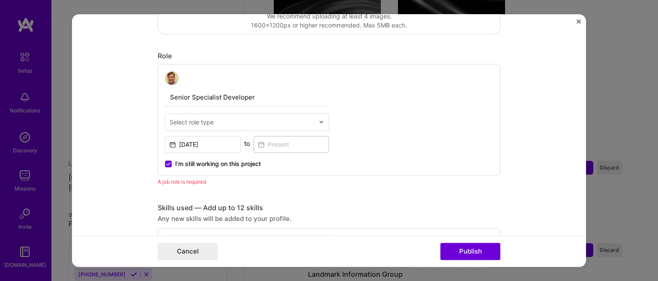
click at [580, 19] on img "Close" at bounding box center [579, 21] width 4 height 4
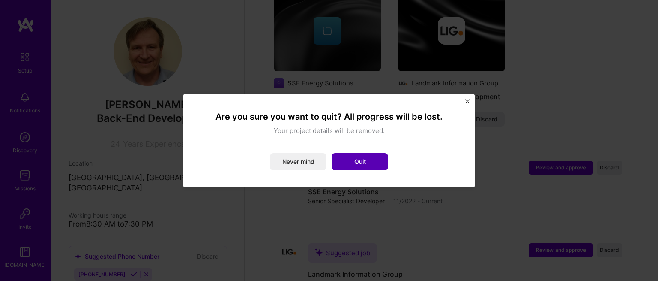
click at [372, 157] on button "Quit" at bounding box center [360, 161] width 57 height 17
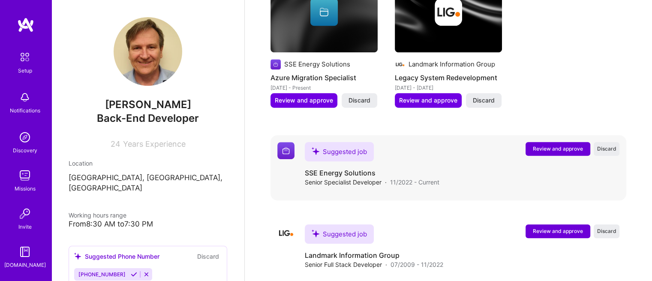
scroll to position [431, 0]
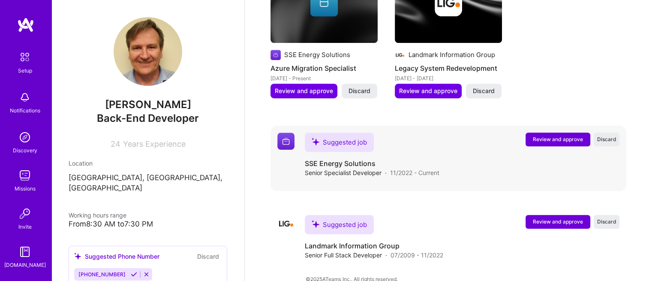
click at [333, 132] on div "Suggested job" at bounding box center [339, 141] width 69 height 19
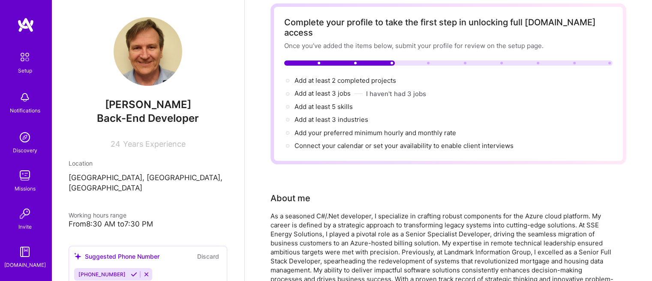
scroll to position [31, 0]
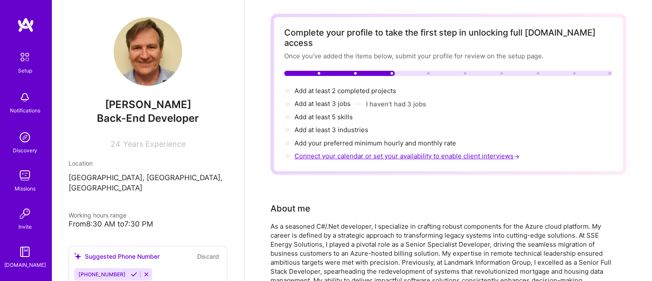
click at [386, 152] on span "Connect your calendar or set your availability to enable client interviews →" at bounding box center [407, 156] width 227 height 8
select select "US"
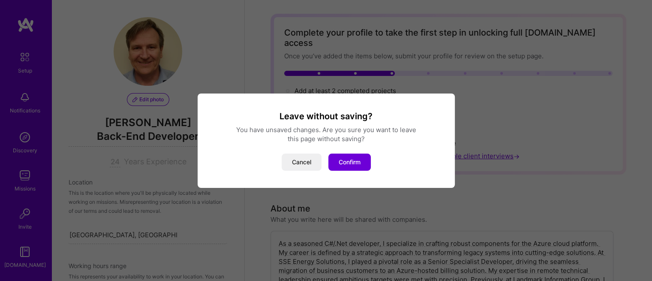
scroll to position [461, 0]
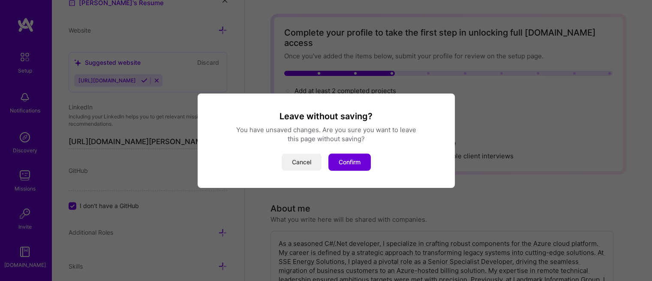
click at [307, 161] on button "Cancel" at bounding box center [302, 161] width 40 height 17
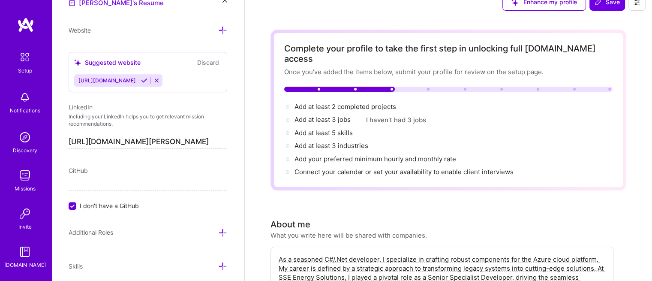
scroll to position [0, 0]
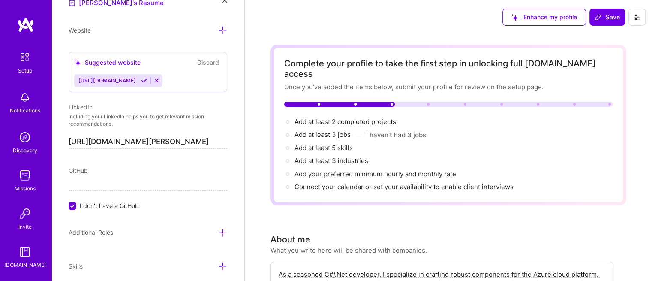
click at [609, 8] on div "Enhance my profile Save" at bounding box center [574, 17] width 156 height 34
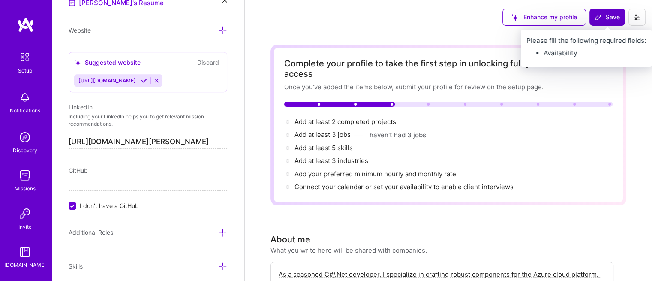
click at [607, 21] on span "Save" at bounding box center [606, 17] width 25 height 9
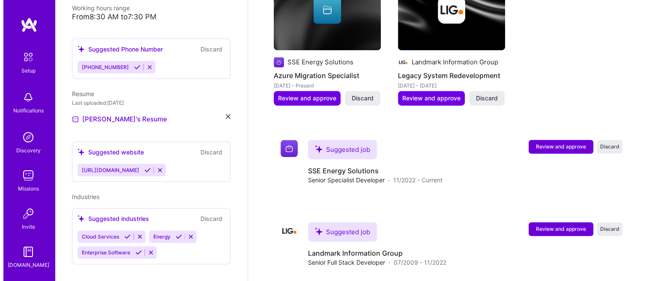
scroll to position [431, 0]
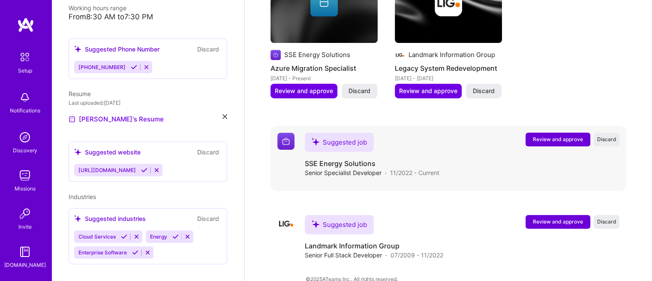
click at [546, 135] on span "Review and approve" at bounding box center [558, 138] width 50 height 7
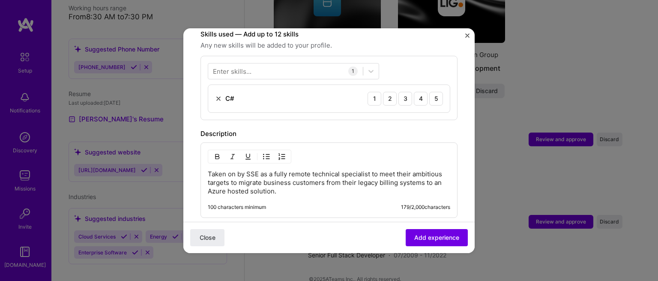
scroll to position [309, 0]
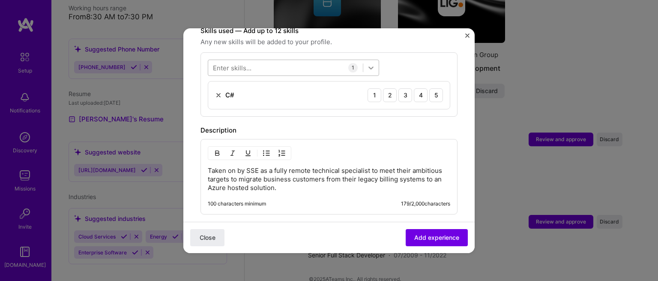
click at [374, 63] on icon at bounding box center [371, 67] width 9 height 9
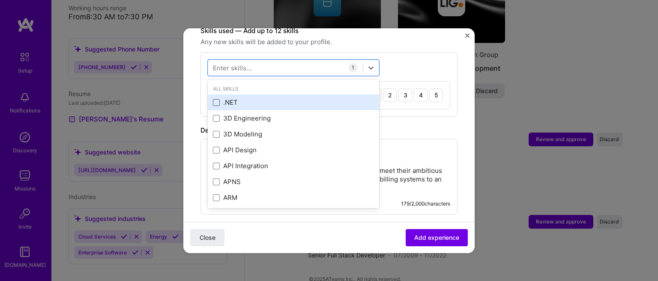
click at [216, 99] on span at bounding box center [216, 102] width 7 height 7
click at [0, 0] on input "checkbox" at bounding box center [0, 0] width 0 height 0
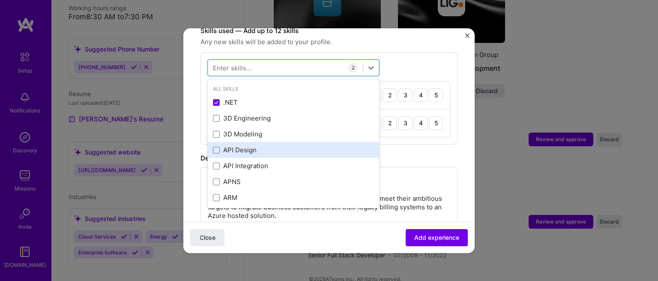
click at [225, 145] on div "API Design" at bounding box center [293, 149] width 161 height 9
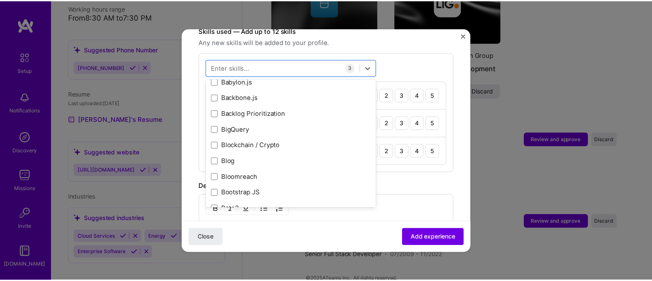
scroll to position [903, 0]
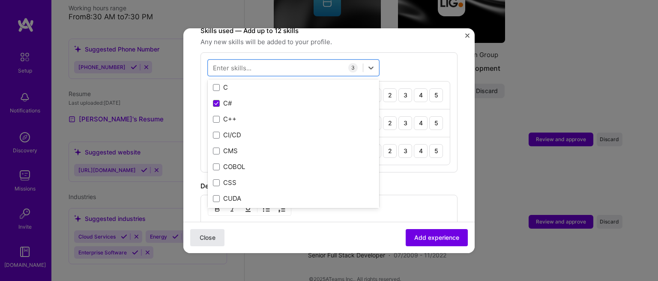
click at [217, 239] on button "Close" at bounding box center [207, 236] width 34 height 17
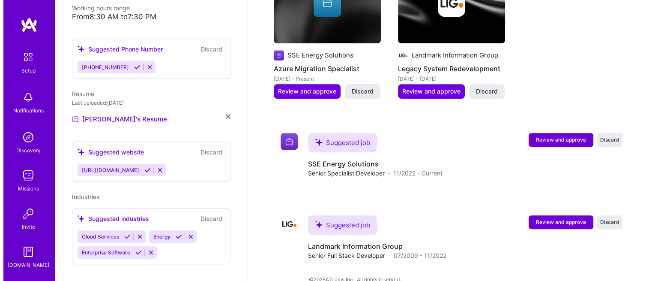
scroll to position [431, 0]
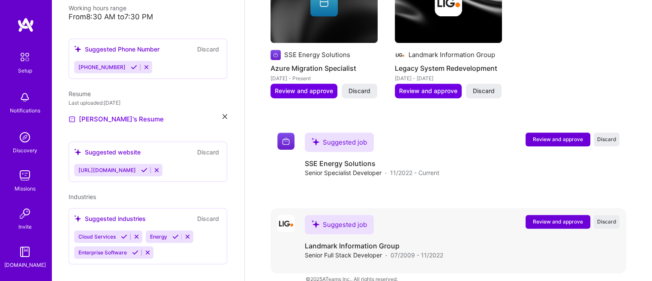
click at [553, 218] on span "Review and approve" at bounding box center [558, 221] width 50 height 7
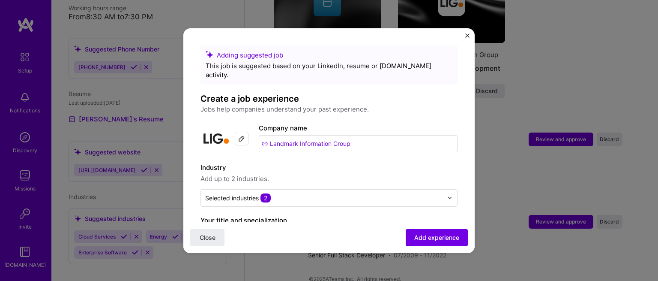
click at [515, 80] on div "Adding suggested job This job is suggested based on your LinkedIn, resume or [D…" at bounding box center [329, 140] width 658 height 281
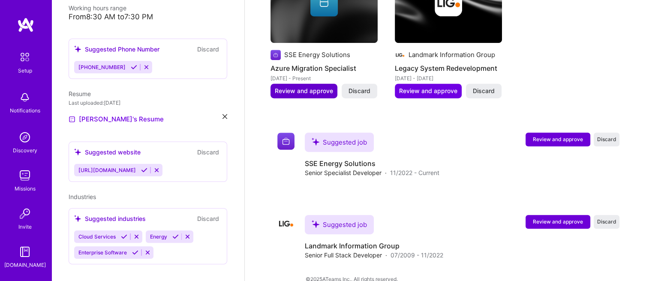
click at [312, 87] on span "Review and approve" at bounding box center [304, 91] width 58 height 9
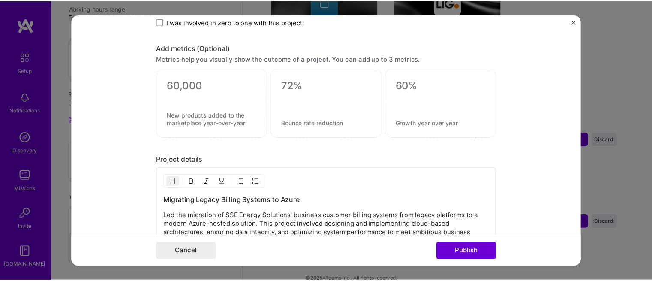
scroll to position [614, 0]
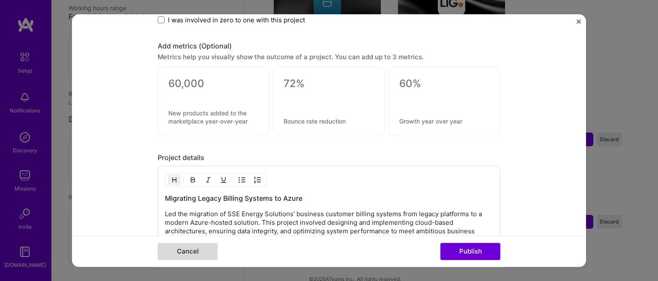
click at [201, 246] on button "Cancel" at bounding box center [188, 251] width 60 height 17
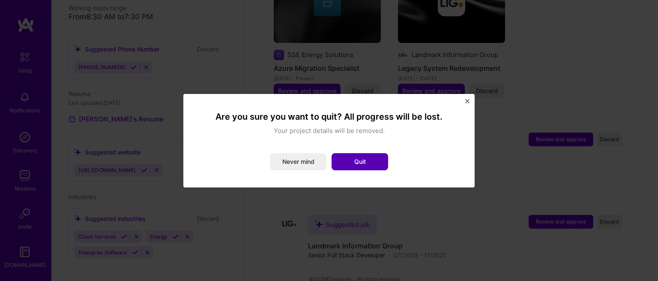
click at [358, 160] on button "Quit" at bounding box center [360, 161] width 57 height 17
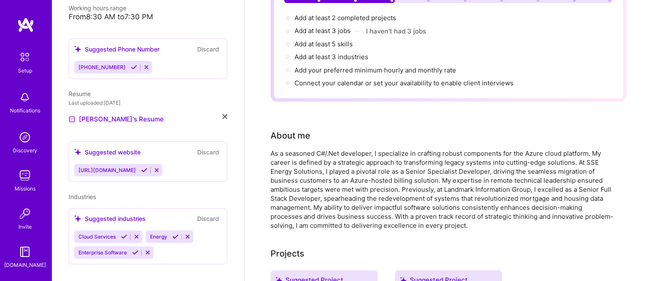
scroll to position [0, 0]
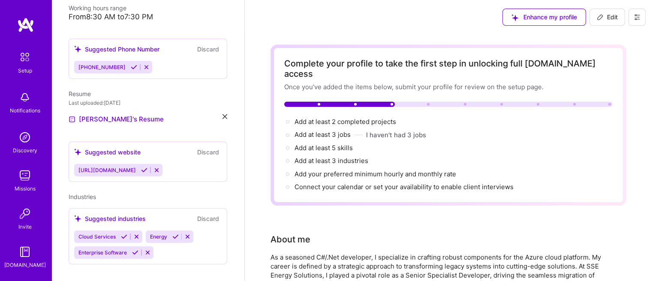
click at [611, 17] on span "Edit" at bounding box center [607, 17] width 21 height 9
select select "US"
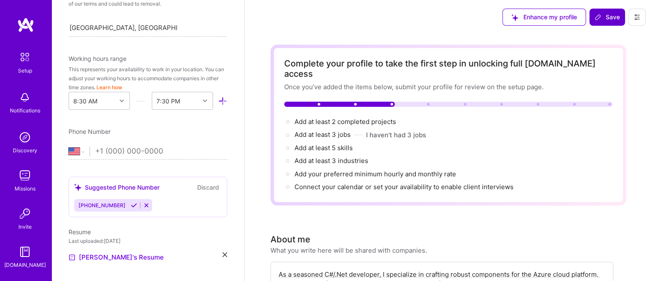
scroll to position [461, 0]
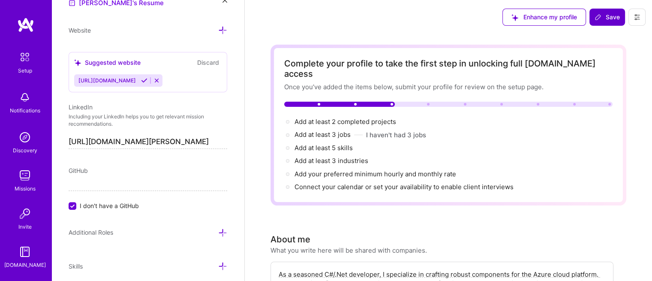
click at [611, 17] on span "Save" at bounding box center [606, 17] width 25 height 9
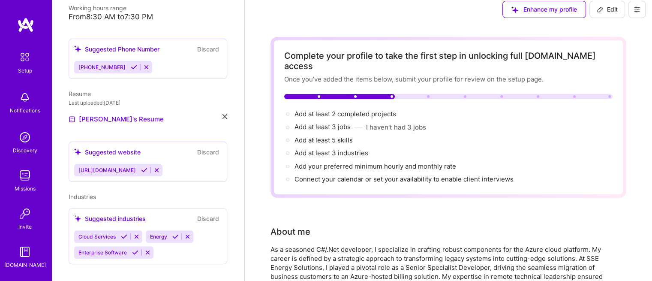
scroll to position [0, 0]
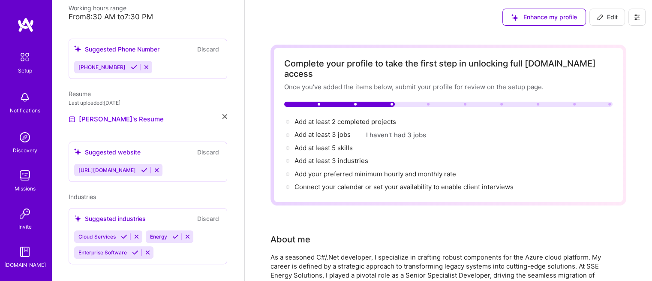
click at [637, 18] on icon at bounding box center [636, 17] width 7 height 7
click at [600, 41] on button "Settings" at bounding box center [613, 37] width 64 height 22
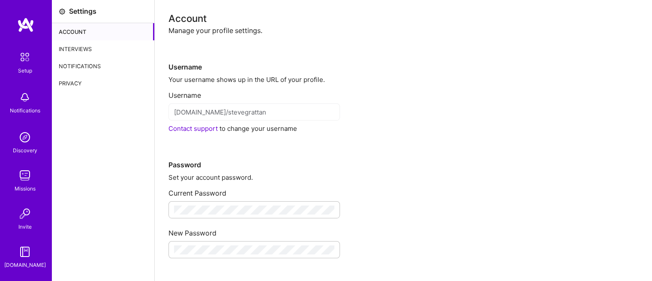
click at [84, 32] on div "Account" at bounding box center [103, 31] width 102 height 17
click at [77, 48] on div "Interviews" at bounding box center [103, 48] width 102 height 17
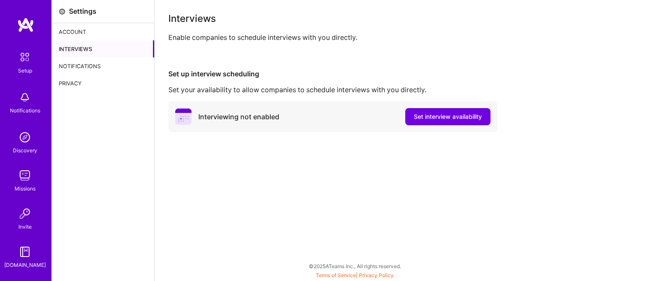
click at [95, 70] on div "Notifications" at bounding box center [103, 65] width 102 height 17
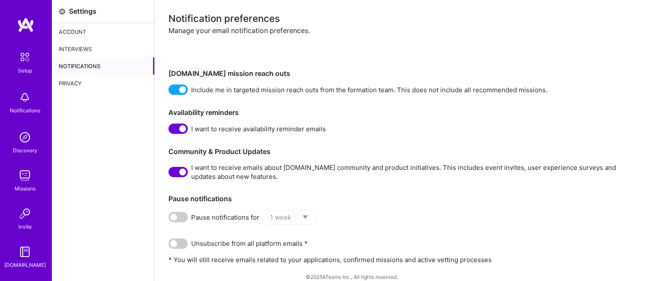
click at [78, 83] on div "Privacy" at bounding box center [103, 83] width 102 height 17
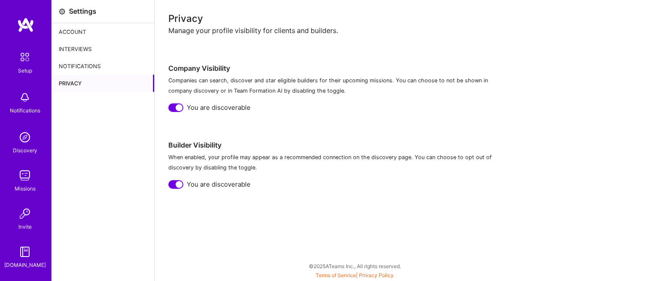
click at [93, 65] on div "Notifications" at bounding box center [103, 65] width 102 height 17
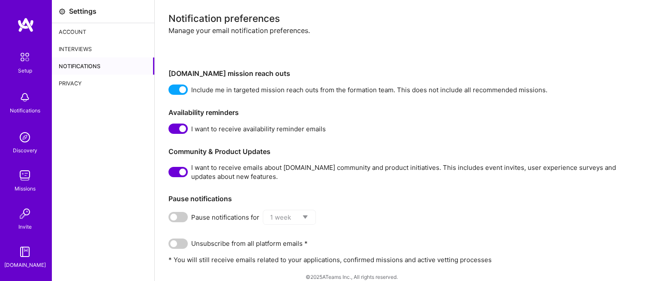
click at [19, 61] on img at bounding box center [25, 57] width 18 height 18
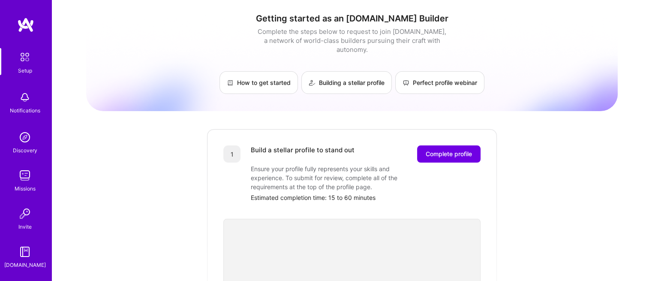
click at [26, 143] on img at bounding box center [24, 137] width 17 height 17
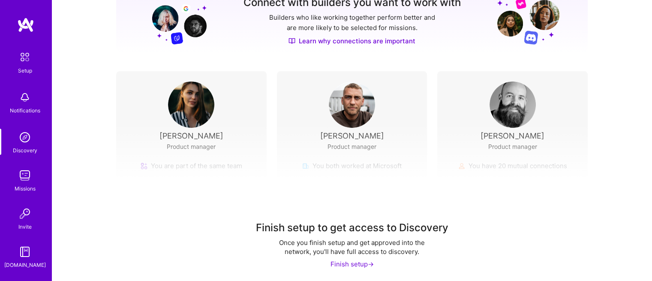
scroll to position [129, 0]
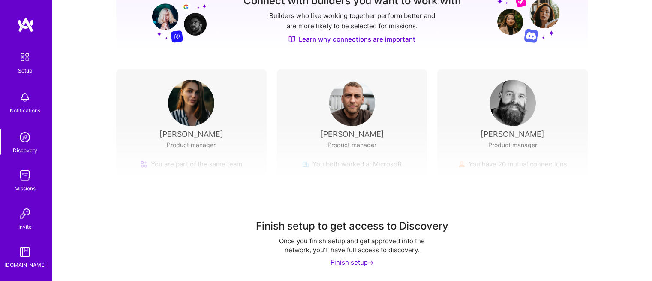
click at [363, 260] on div "Finish setup ->" at bounding box center [351, 262] width 43 height 9
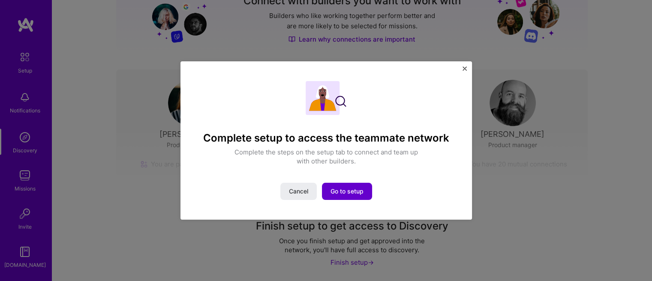
click at [339, 188] on span "Go to setup" at bounding box center [346, 191] width 33 height 9
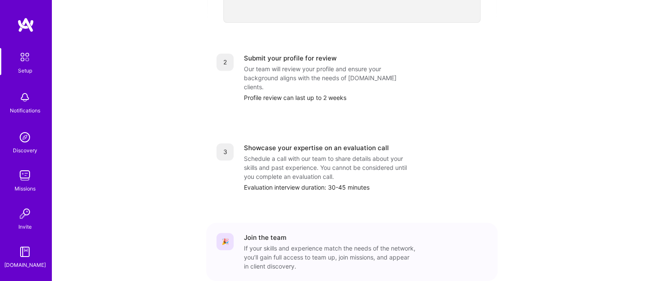
scroll to position [370, 0]
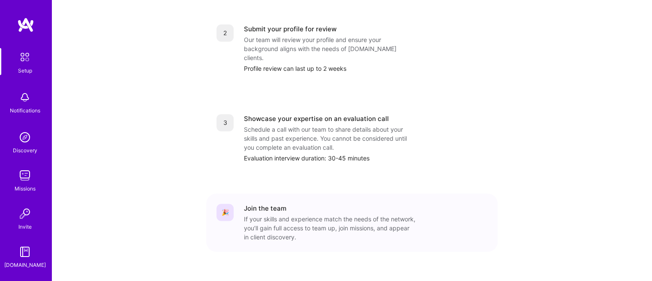
click at [347, 240] on div "1 Build a stellar profile to stand out Complete profile Ensure your profile ful…" at bounding box center [351, 13] width 291 height 511
click at [12, 255] on link "[DOMAIN_NAME]" at bounding box center [24, 256] width 53 height 26
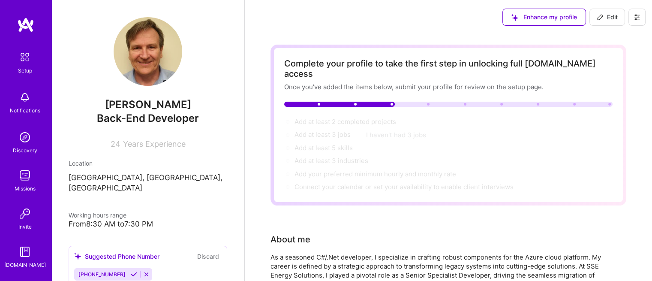
click at [152, 139] on span "Years Experience" at bounding box center [154, 143] width 63 height 9
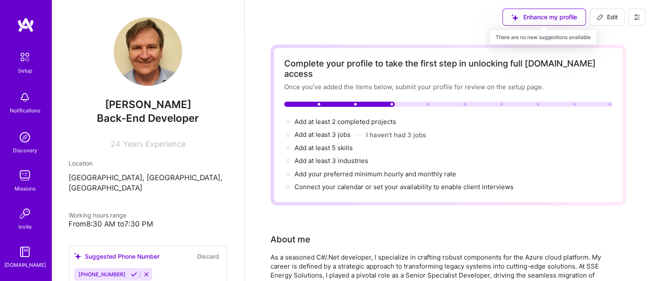
click at [553, 18] on div "Enhance my profile" at bounding box center [544, 17] width 84 height 17
click at [537, 12] on div "Enhance my profile" at bounding box center [544, 17] width 84 height 17
click at [534, 17] on div "Enhance my profile" at bounding box center [544, 17] width 84 height 17
click at [506, 17] on div "Enhance my profile" at bounding box center [544, 17] width 84 height 17
click at [538, 17] on div "Enhance my profile" at bounding box center [544, 17] width 84 height 17
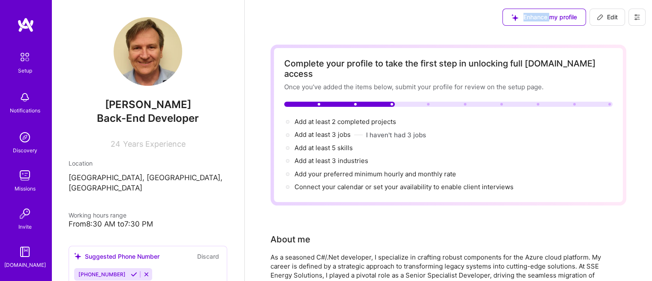
click at [538, 17] on div "Enhance my profile" at bounding box center [544, 17] width 84 height 17
click at [635, 18] on icon at bounding box center [636, 17] width 7 height 7
click at [617, 35] on button "Settings" at bounding box center [613, 37] width 64 height 22
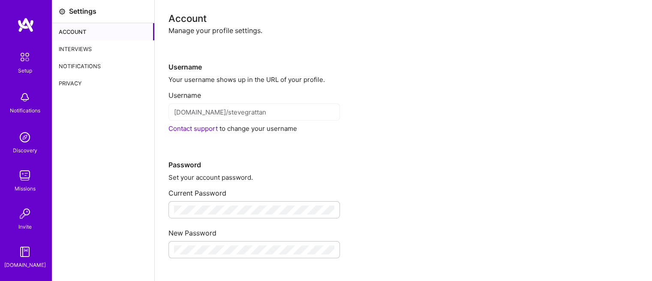
click at [83, 44] on div "Interviews" at bounding box center [103, 48] width 102 height 17
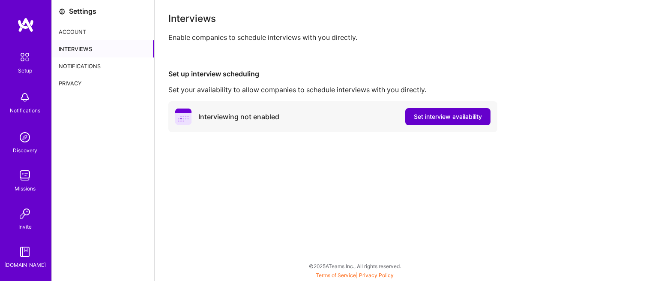
click at [465, 111] on button "Set interview availability" at bounding box center [447, 116] width 85 height 17
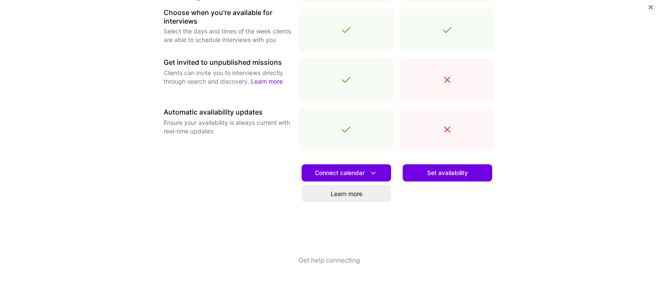
scroll to position [320, 0]
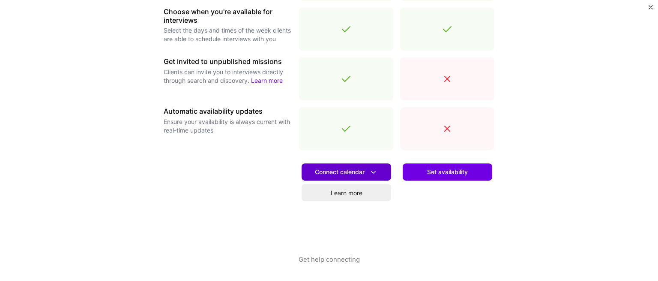
click at [372, 173] on icon at bounding box center [373, 172] width 9 height 9
click at [441, 171] on span "Set availability" at bounding box center [447, 172] width 41 height 9
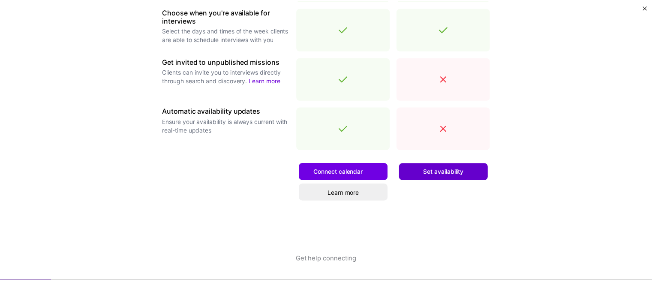
scroll to position [0, 0]
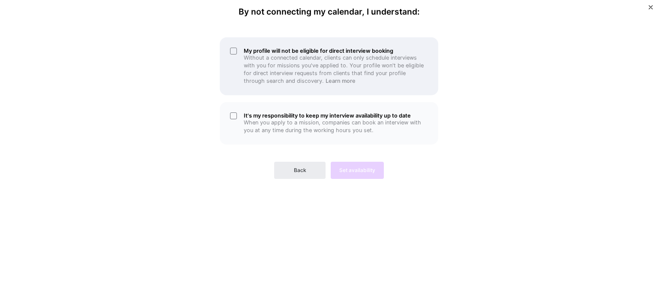
click at [234, 53] on div "My profile will not be eligible for direct interview booking Without a connecte…" at bounding box center [329, 66] width 219 height 58
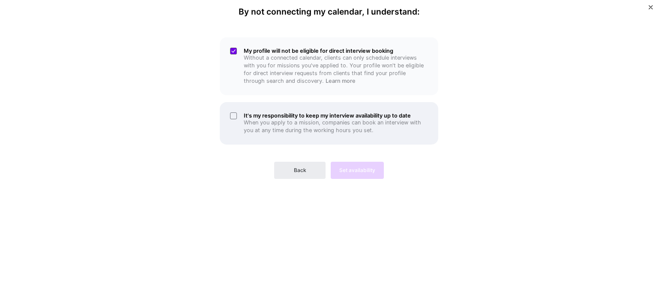
click at [236, 121] on div "It's my responsibility to keep my interview availability up to date When you ap…" at bounding box center [329, 123] width 219 height 42
click at [235, 114] on div "It's my responsibility to keep my interview availability up to date When you ap…" at bounding box center [329, 123] width 219 height 42
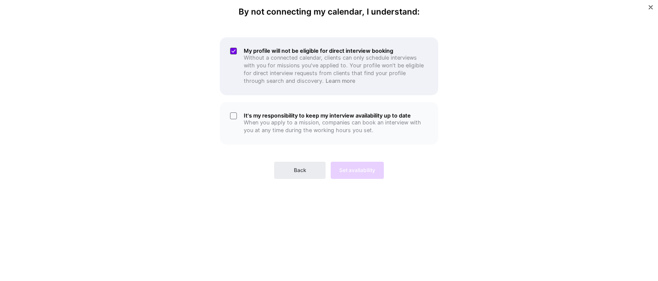
click at [233, 49] on div "My profile will not be eligible for direct interview booking Without a connecte…" at bounding box center [329, 66] width 219 height 58
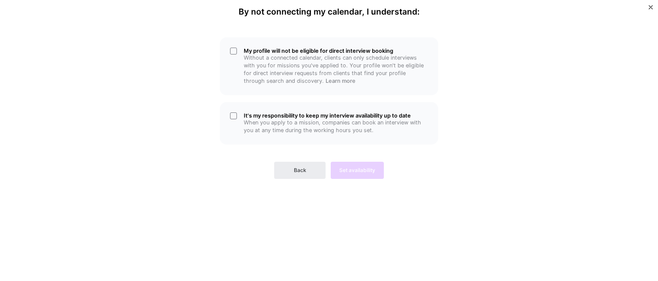
click at [520, 97] on div "By not connecting my calendar, I understand: My profile will not be eligible fo…" at bounding box center [329, 140] width 658 height 281
click at [651, 7] on img "Close" at bounding box center [651, 7] width 4 height 4
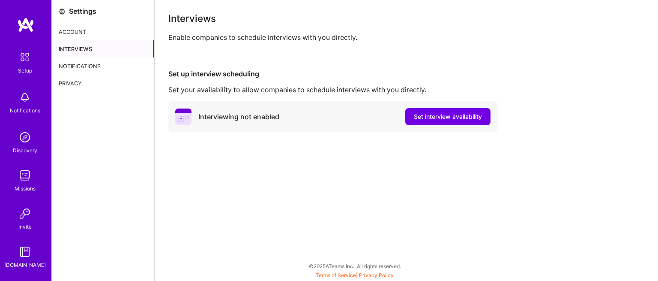
click at [22, 177] on img at bounding box center [24, 175] width 17 height 17
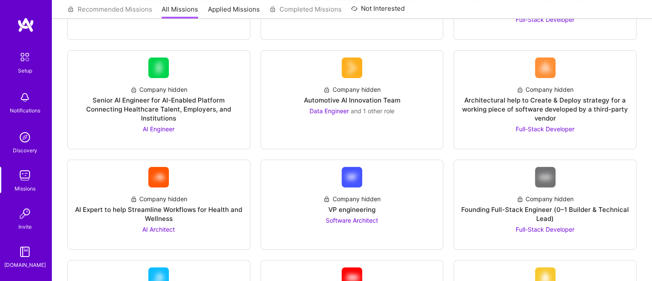
scroll to position [257, 0]
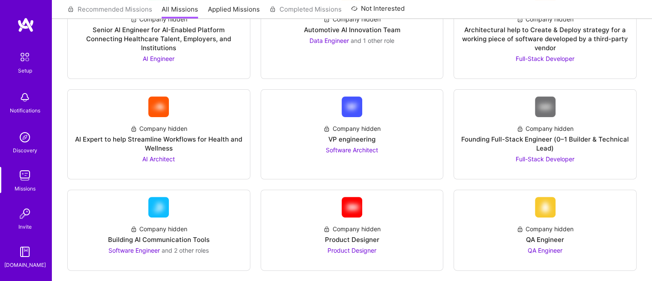
click at [27, 212] on img at bounding box center [24, 213] width 17 height 17
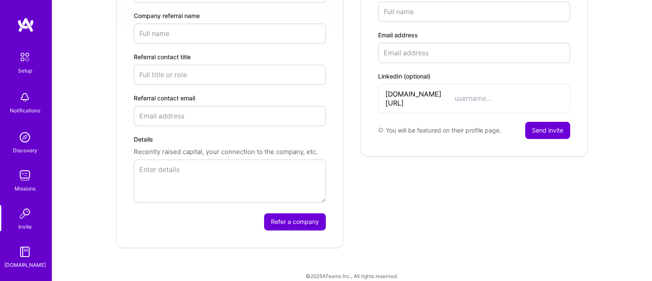
scroll to position [34, 0]
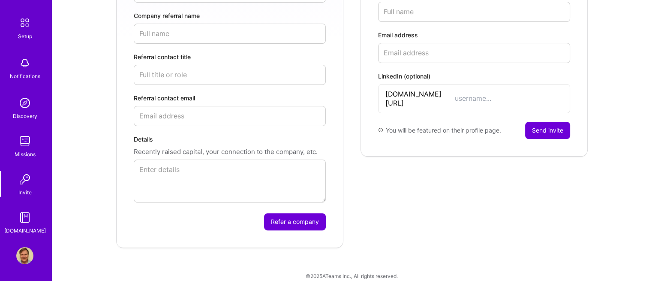
click at [23, 215] on img at bounding box center [24, 217] width 17 height 17
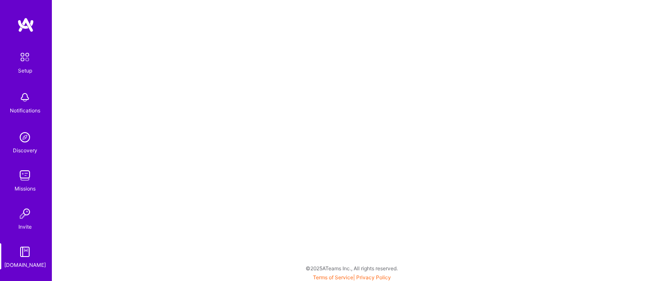
click at [24, 72] on div "Setup" at bounding box center [25, 70] width 14 height 9
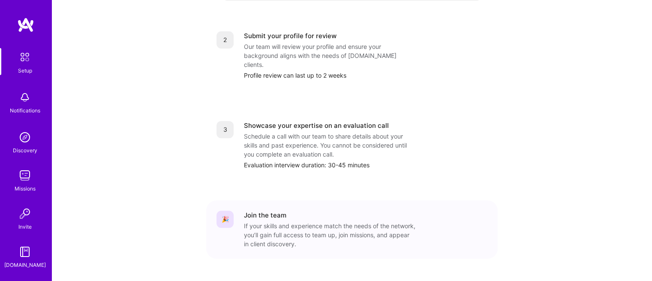
scroll to position [370, 0]
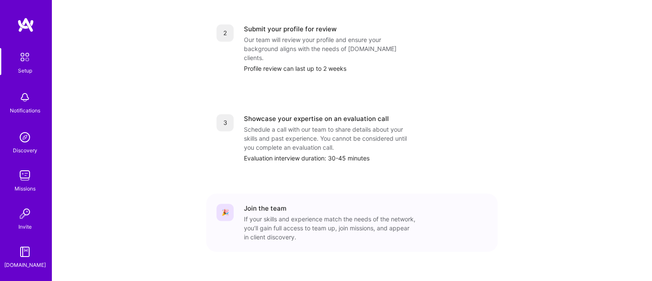
click at [18, 150] on div "Discovery" at bounding box center [25, 150] width 24 height 9
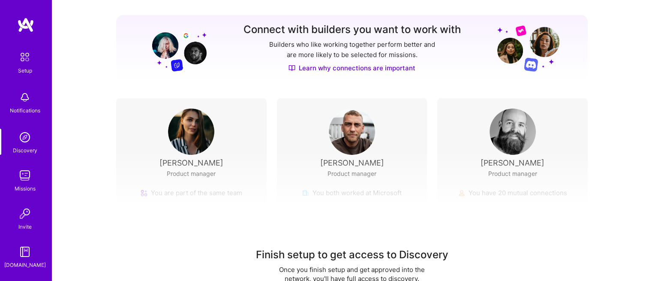
scroll to position [129, 0]
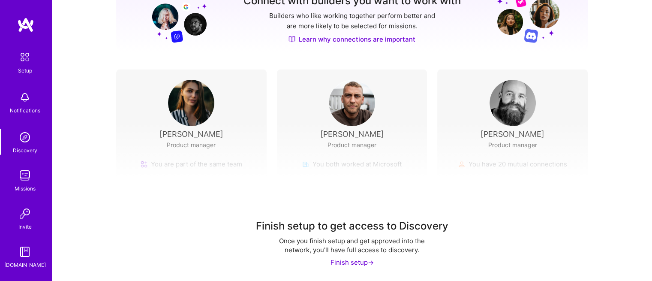
click at [347, 263] on div "Finish setup ->" at bounding box center [351, 262] width 43 height 9
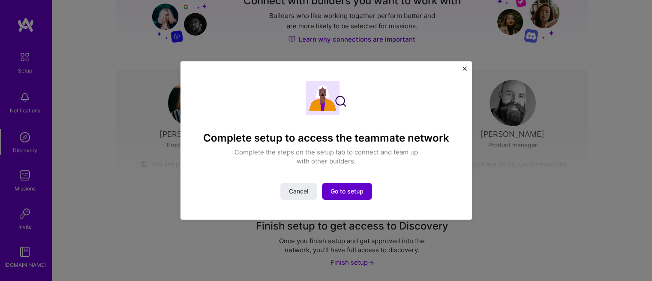
click at [342, 192] on span "Go to setup" at bounding box center [346, 191] width 33 height 9
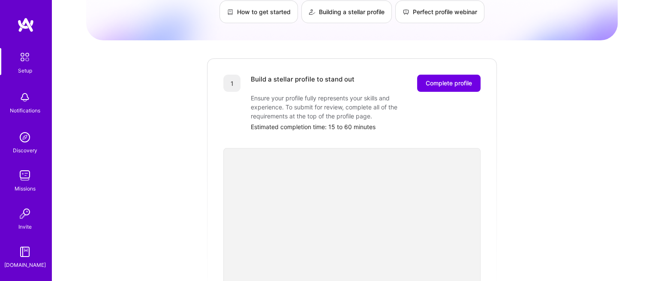
scroll to position [28, 0]
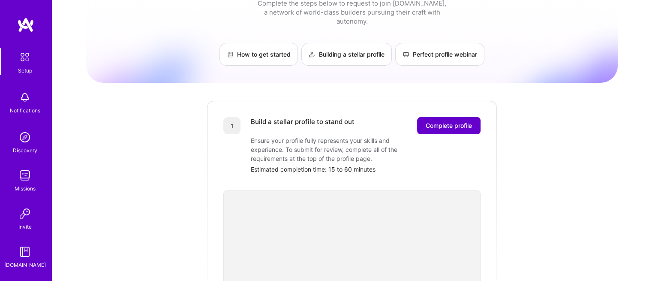
click at [429, 121] on span "Complete profile" at bounding box center [449, 125] width 46 height 9
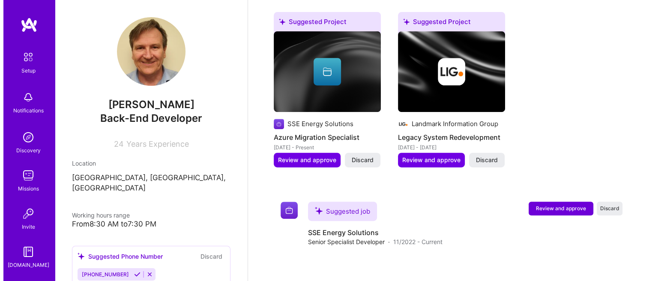
scroll to position [431, 0]
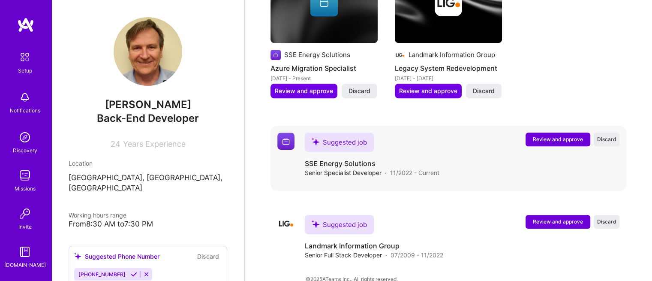
click at [557, 135] on span "Review and approve" at bounding box center [558, 138] width 50 height 7
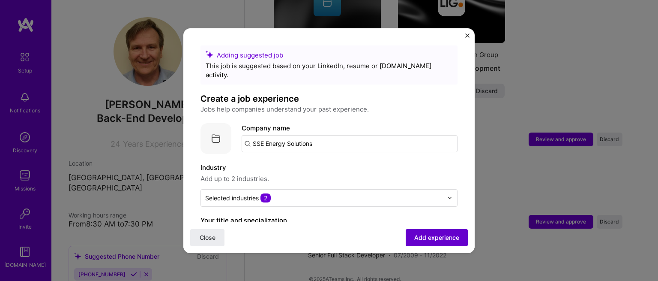
click at [425, 238] on span "Add experience" at bounding box center [436, 237] width 45 height 9
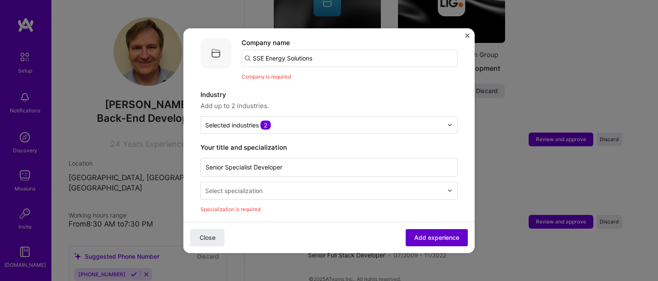
scroll to position [86, 0]
click at [204, 236] on span "Close" at bounding box center [208, 237] width 16 height 9
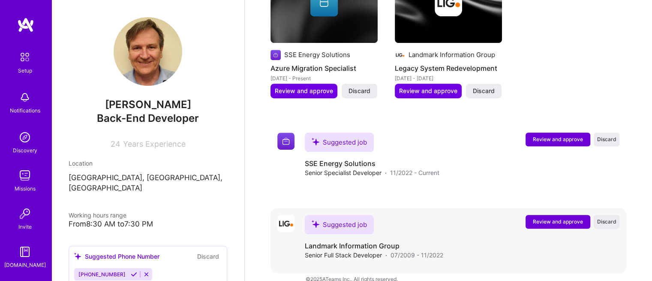
click at [555, 218] on span "Review and approve" at bounding box center [558, 221] width 50 height 7
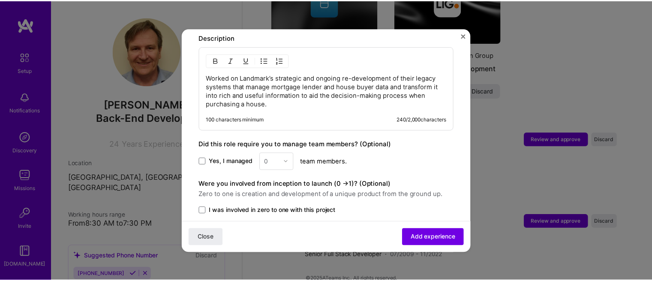
scroll to position [481, 0]
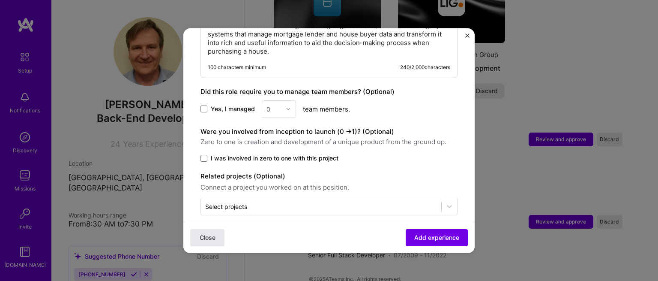
click at [210, 240] on span "Close" at bounding box center [208, 237] width 16 height 9
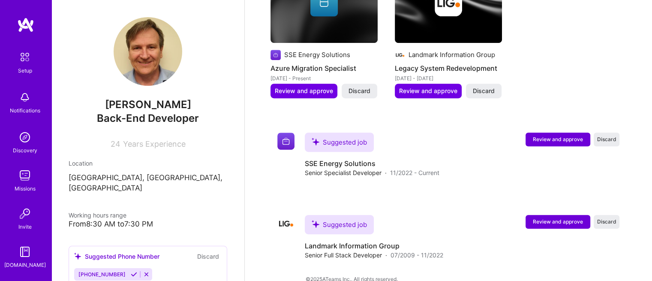
click at [108, 219] on div "From 8:30 AM to 7:30 PM" at bounding box center [148, 223] width 159 height 9
drag, startPoint x: 72, startPoint y: 214, endPoint x: 185, endPoint y: 214, distance: 113.1
click at [185, 219] on div "From 8:30 AM to 7:30 PM" at bounding box center [148, 223] width 159 height 9
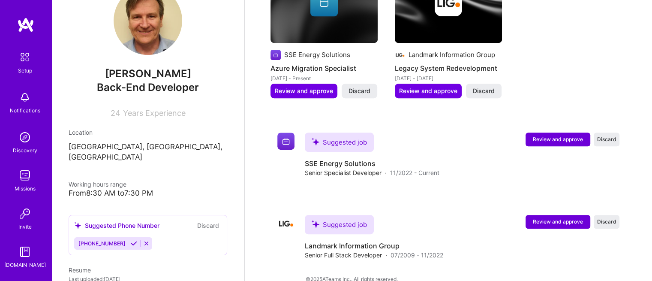
scroll to position [0, 0]
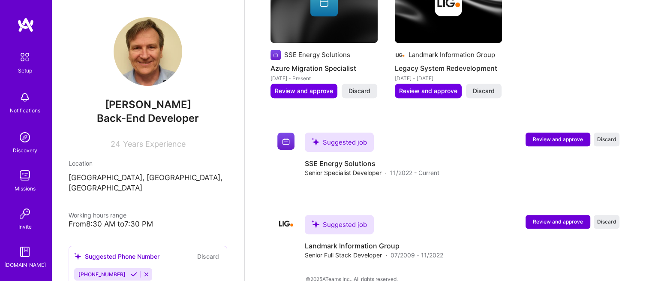
click at [135, 52] on img at bounding box center [148, 51] width 69 height 69
click at [116, 142] on span "24" at bounding box center [116, 143] width 10 height 9
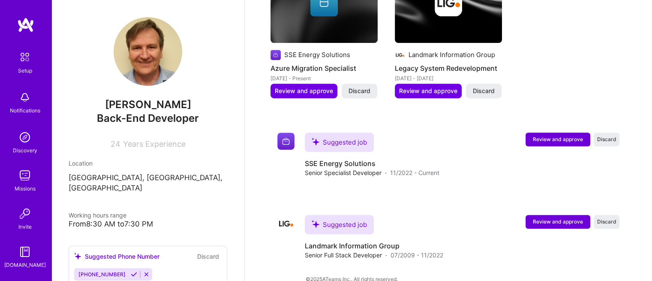
click at [170, 144] on span "Years Experience" at bounding box center [154, 143] width 63 height 9
click at [210, 144] on div "24 Years Experience" at bounding box center [148, 142] width 159 height 12
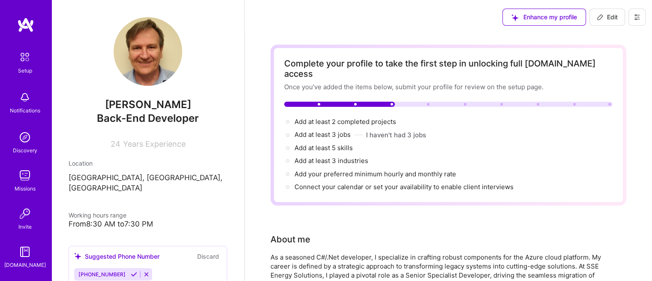
click at [620, 20] on button "Edit" at bounding box center [607, 17] width 36 height 17
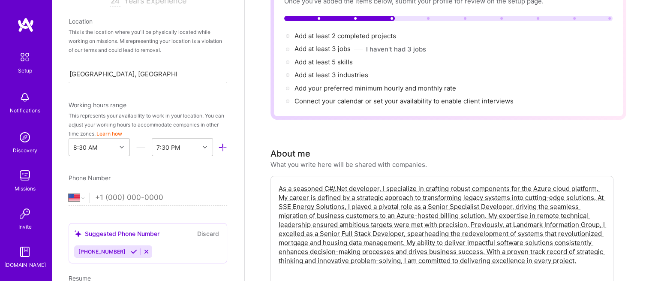
scroll to position [175, 0]
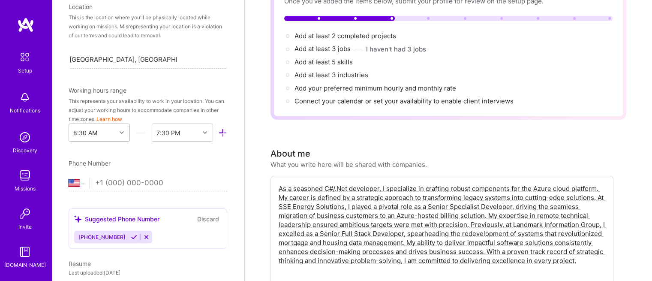
click at [117, 134] on div at bounding box center [122, 132] width 13 height 11
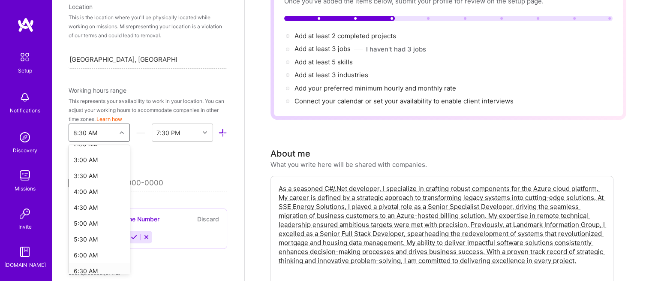
scroll to position [0, 0]
click at [94, 150] on div "12:00 AM" at bounding box center [99, 155] width 61 height 16
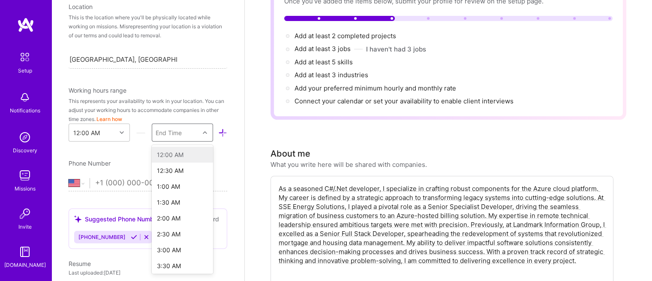
click at [201, 132] on div at bounding box center [205, 132] width 13 height 11
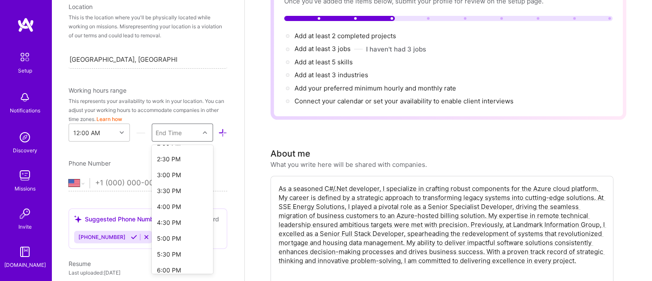
scroll to position [636, 0]
click at [181, 266] on div "11:30 PM" at bounding box center [182, 264] width 61 height 16
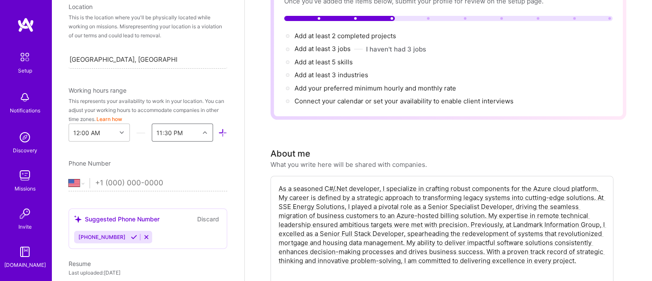
click at [211, 161] on div "Phone Number" at bounding box center [148, 163] width 159 height 9
click at [154, 180] on input "tel" at bounding box center [161, 183] width 132 height 25
click at [108, 198] on div "Edit photo Steve Grattan Back-End Developer 24 Years Experience Location This i…" at bounding box center [147, 140] width 193 height 281
click at [84, 182] on select "Afghanistan Åland Islands Albania Algeria American Samoa Andorra Angola Anguill…" at bounding box center [79, 183] width 21 height 10
select select "GB"
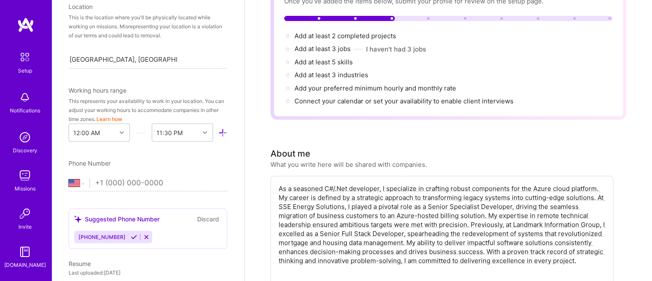
click at [69, 178] on select "Afghanistan Åland Islands Albania Algeria American Samoa Andorra Angola Anguill…" at bounding box center [79, 183] width 21 height 10
click at [114, 187] on input "tel" at bounding box center [161, 183] width 132 height 25
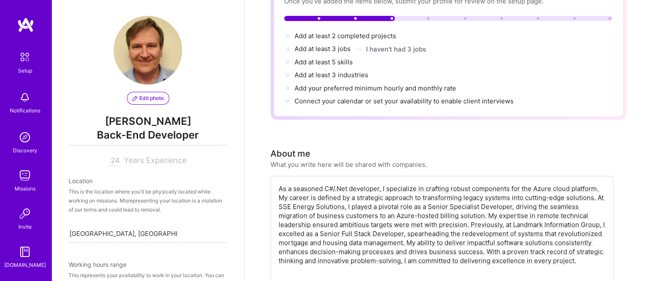
scroll to position [0, 0]
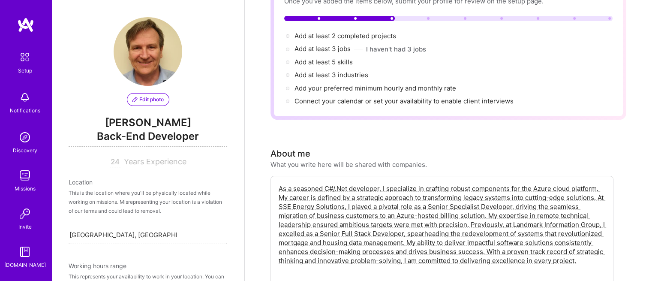
type input "07708 166774"
click at [149, 97] on span "Edit photo" at bounding box center [147, 100] width 31 height 8
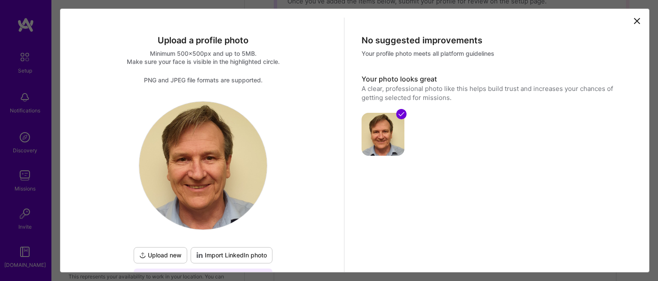
click at [633, 20] on icon at bounding box center [637, 21] width 10 height 10
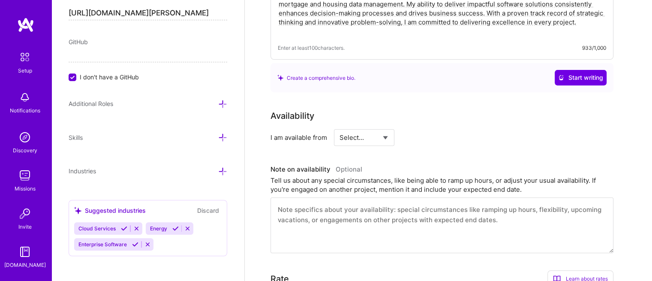
scroll to position [283, 0]
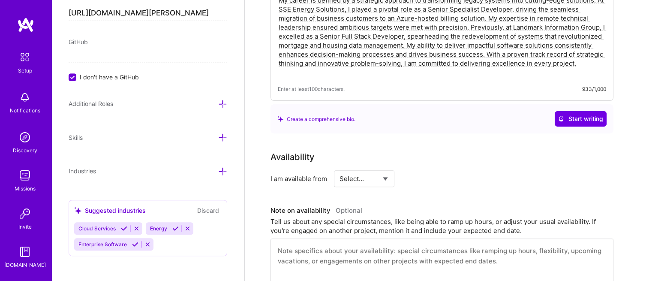
click at [386, 168] on select "Select... Right Now Future Date Not Available" at bounding box center [363, 179] width 49 height 22
select select "Right Now"
click at [339, 168] on select "Select... Right Now Future Date Not Available" at bounding box center [363, 179] width 49 height 22
click at [423, 170] on input at bounding box center [442, 178] width 51 height 17
type input "10"
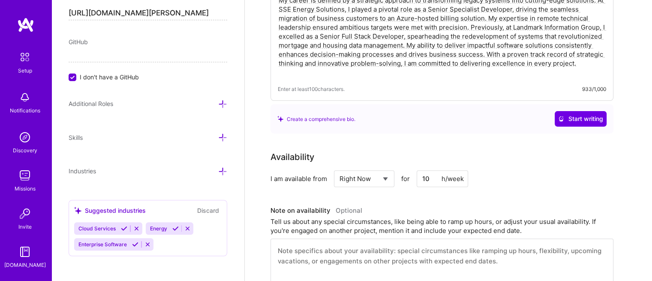
click at [474, 154] on div "Availability I am available from Select... Right Now Future Date Not Available …" at bounding box center [441, 168] width 343 height 36
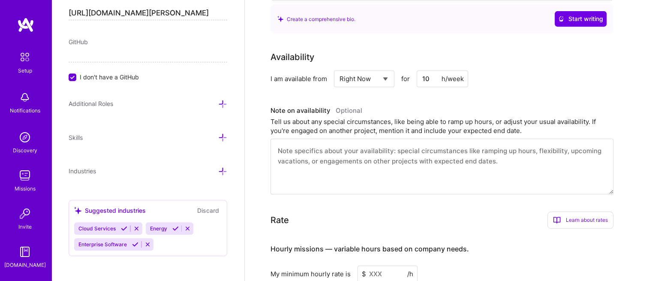
scroll to position [397, 0]
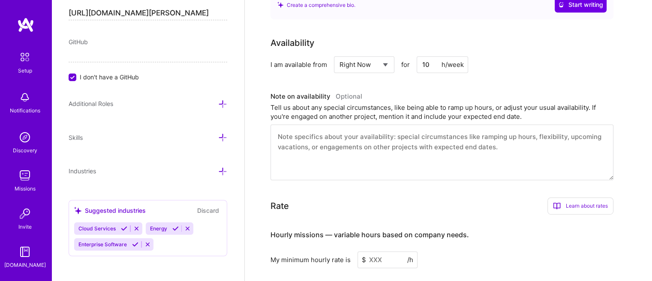
click at [389, 137] on textarea at bounding box center [441, 152] width 343 height 56
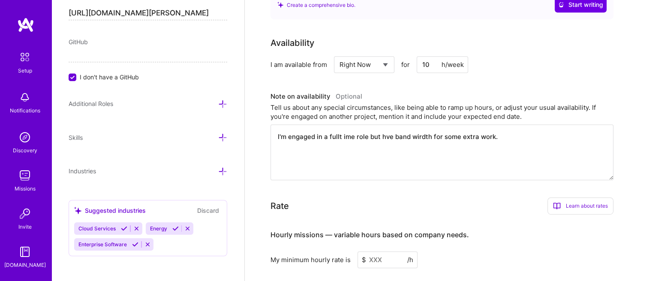
click at [340, 124] on textarea "I'm engaged in a fullt ime role but hve band wirdth for some extra work." at bounding box center [441, 152] width 343 height 56
click at [384, 126] on textarea "I'm engaged in a full ime role but hve band wirdth for some extra work." at bounding box center [441, 152] width 343 height 56
click at [420, 124] on textarea "I'm engaged in a full ime role but have band wirdth for some extra work." at bounding box center [441, 152] width 343 height 56
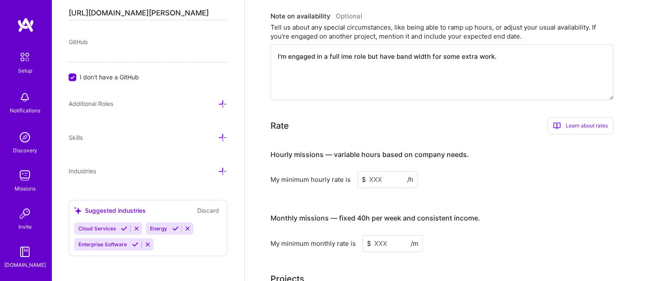
scroll to position [483, 0]
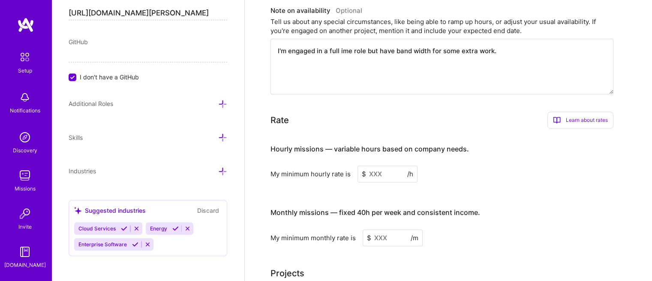
type textarea "I'm engaged in a full ime role but have band width for some extra work."
click at [382, 165] on input at bounding box center [387, 173] width 60 height 17
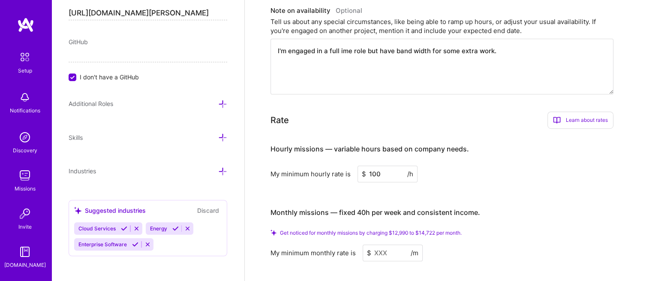
drag, startPoint x: 371, startPoint y: 160, endPoint x: 384, endPoint y: 162, distance: 13.5
click at [384, 165] on input "100" at bounding box center [387, 173] width 60 height 17
click at [452, 165] on div "My minimum hourly rate is $ 150 /h" at bounding box center [441, 173] width 343 height 17
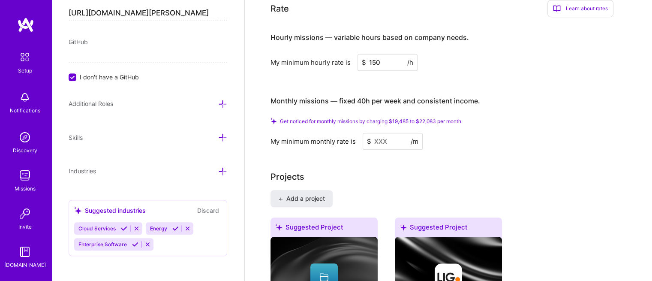
scroll to position [597, 0]
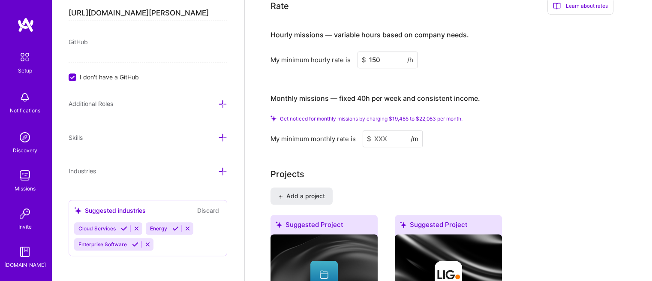
drag, startPoint x: 374, startPoint y: 46, endPoint x: 385, endPoint y: 49, distance: 11.5
click at [385, 51] on input "150" at bounding box center [387, 59] width 60 height 17
drag, startPoint x: 371, startPoint y: 46, endPoint x: 382, endPoint y: 46, distance: 11.2
click at [382, 51] on input "150" at bounding box center [387, 59] width 60 height 17
click at [382, 130] on input at bounding box center [393, 138] width 60 height 17
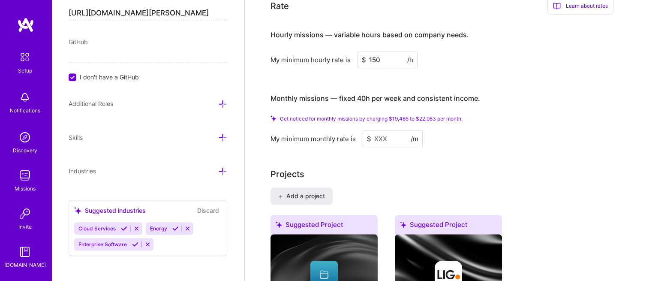
drag, startPoint x: 378, startPoint y: 48, endPoint x: 372, endPoint y: 48, distance: 6.4
click at [372, 51] on input "150" at bounding box center [387, 59] width 60 height 17
type input "130"
click at [502, 130] on div "My minimum monthly rate is $ /m" at bounding box center [441, 138] width 343 height 17
click at [385, 130] on input at bounding box center [393, 138] width 60 height 17
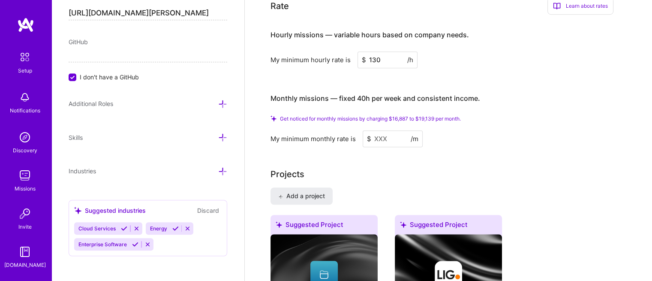
click at [371, 130] on input at bounding box center [393, 138] width 60 height 17
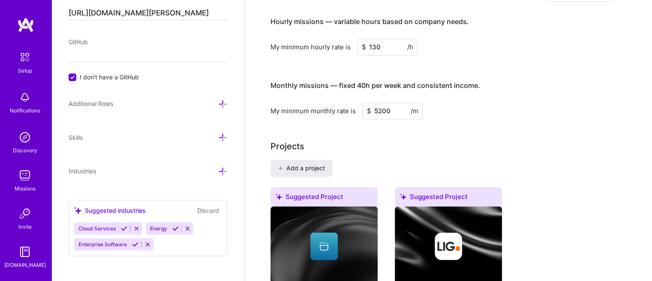
type input "5200"
click at [486, 113] on div "Complete your profile to take the first step in unlocking full A.Team access On…" at bounding box center [448, 9] width 356 height 1122
drag, startPoint x: 395, startPoint y: 99, endPoint x: 344, endPoint y: 100, distance: 51.0
click at [345, 102] on div "My minimum monthly rate is $ 5200 /m" at bounding box center [441, 110] width 343 height 17
type input "20000"
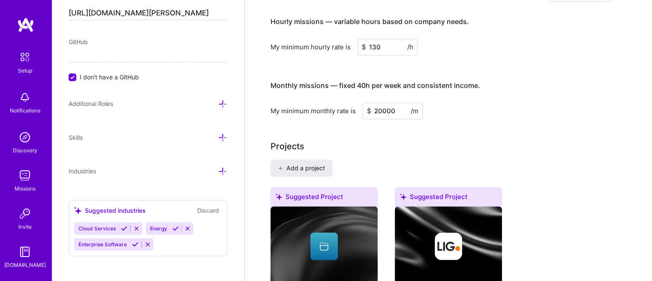
click at [525, 102] on div "My minimum monthly rate is $ 20000 /m" at bounding box center [441, 110] width 343 height 17
click at [426, 140] on div "Projects Add a project Suggested Project SSE Energy Solutions Azure Migration S…" at bounding box center [448, 246] width 356 height 213
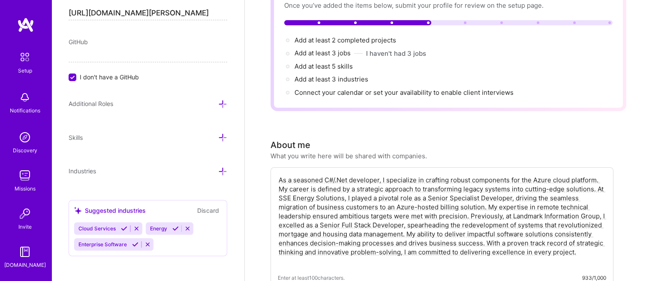
scroll to position [0, 0]
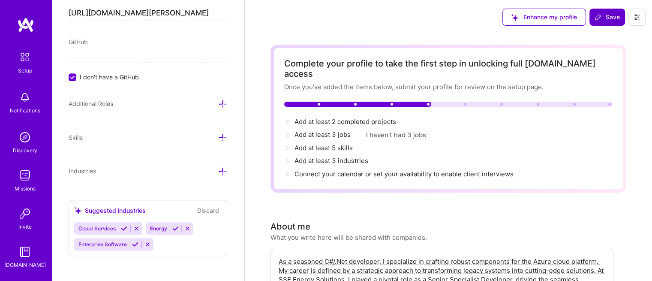
click at [606, 17] on span "Save" at bounding box center [606, 17] width 25 height 9
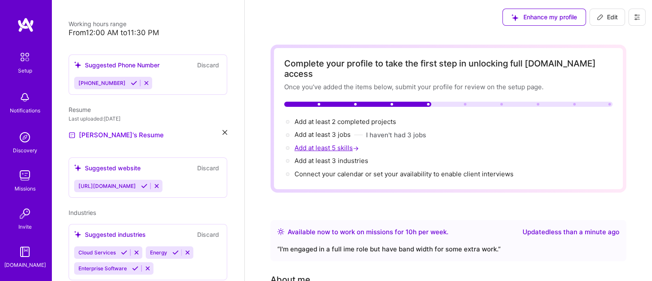
click at [317, 144] on span "Add at least 5 skills →" at bounding box center [327, 148] width 66 height 8
select select "US"
select select "Right Now"
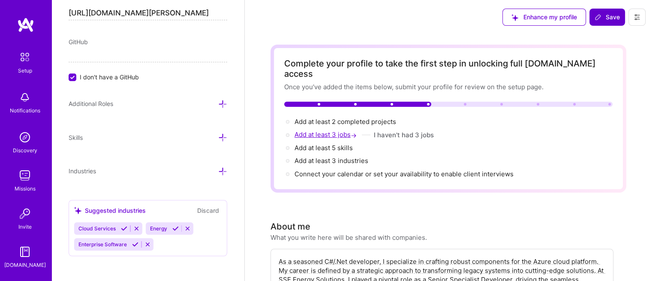
click at [336, 130] on span "Add at least 3 jobs →" at bounding box center [326, 134] width 64 height 8
click at [605, 19] on span "Save" at bounding box center [606, 17] width 25 height 9
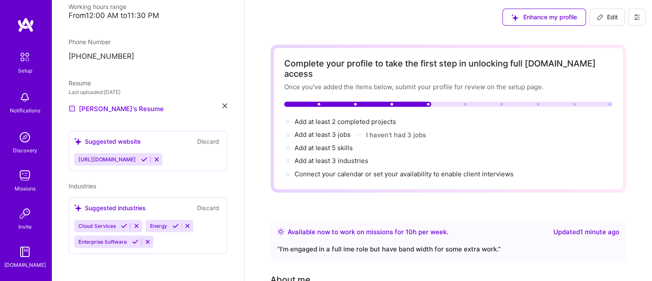
scroll to position [182, 0]
